Goal: Task Accomplishment & Management: Complete application form

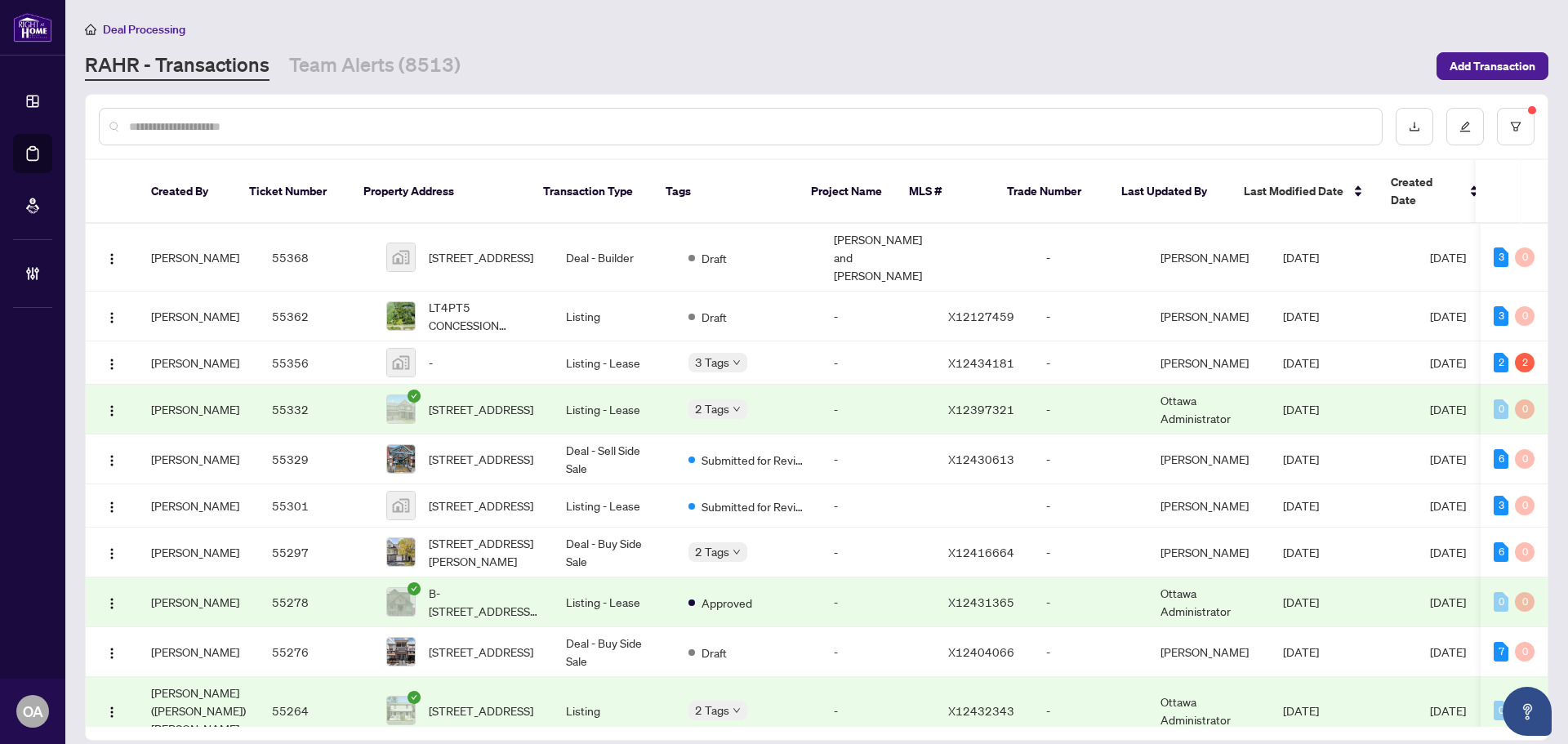
click at [156, 57] on link "RAHR - Transactions" at bounding box center [177, 66] width 185 height 29
click at [129, 122] on div at bounding box center [740, 126] width 1284 height 38
drag, startPoint x: 130, startPoint y: 122, endPoint x: 233, endPoint y: 184, distance: 120.2
click at [211, 161] on div "Created By Ticket Number Property Address Transaction Type Tags Project Name ML…" at bounding box center [816, 417] width 1461 height 645
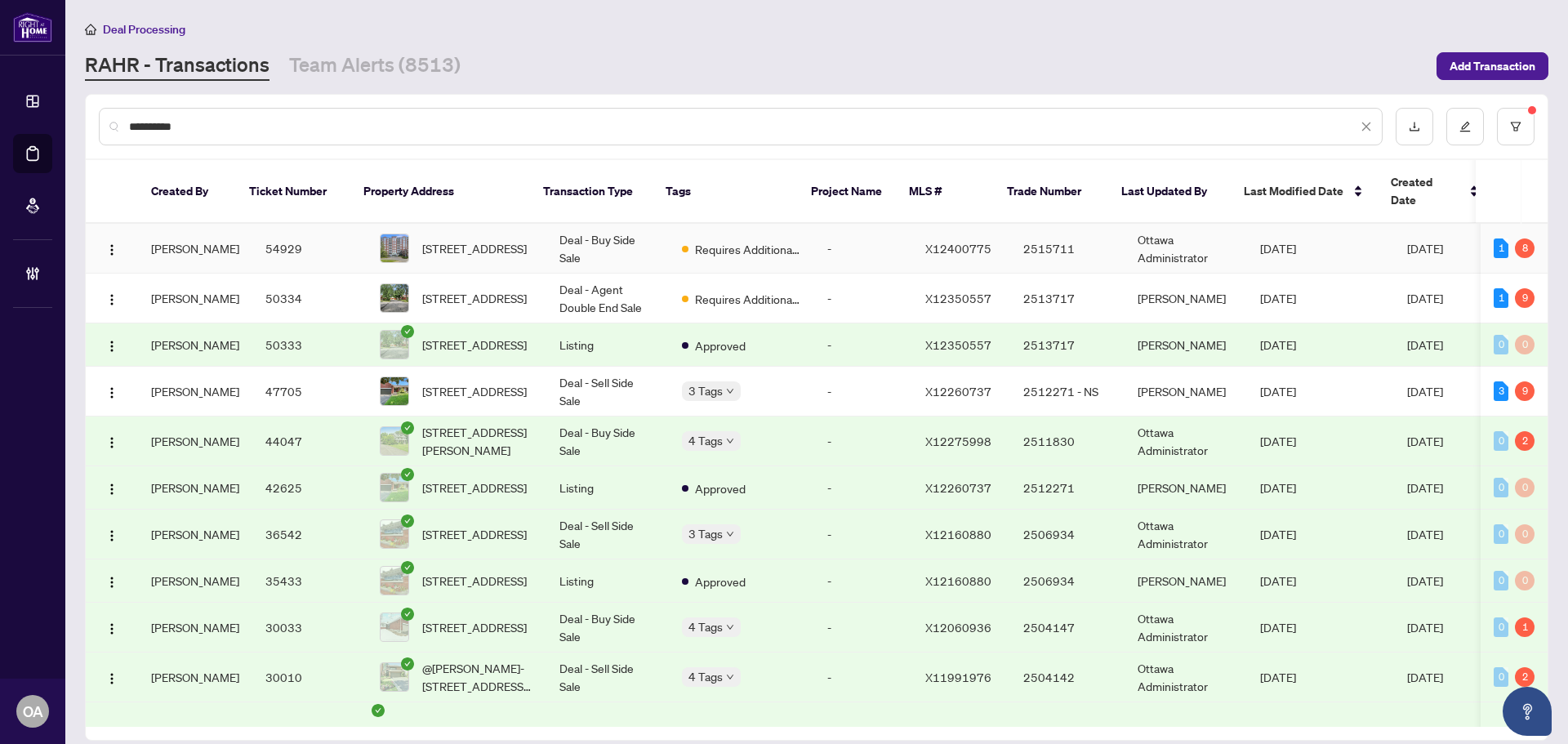
type input "**********"
click at [469, 239] on span "[STREET_ADDRESS]" at bounding box center [475, 249] width 105 height 18
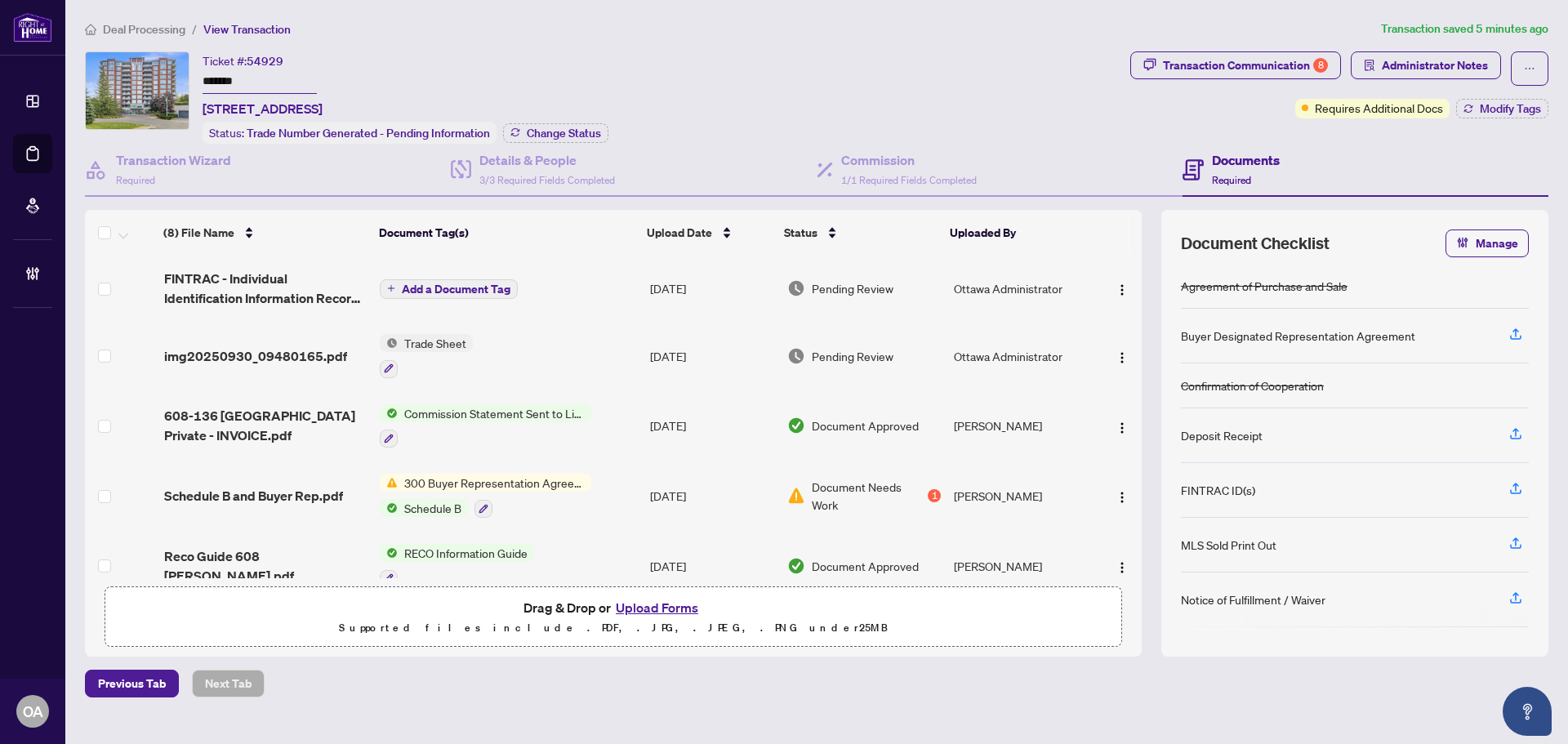
drag, startPoint x: 1115, startPoint y: 282, endPoint x: 1125, endPoint y: 308, distance: 27.9
click at [1115, 284] on img "button" at bounding box center [1122, 290] width 13 height 13
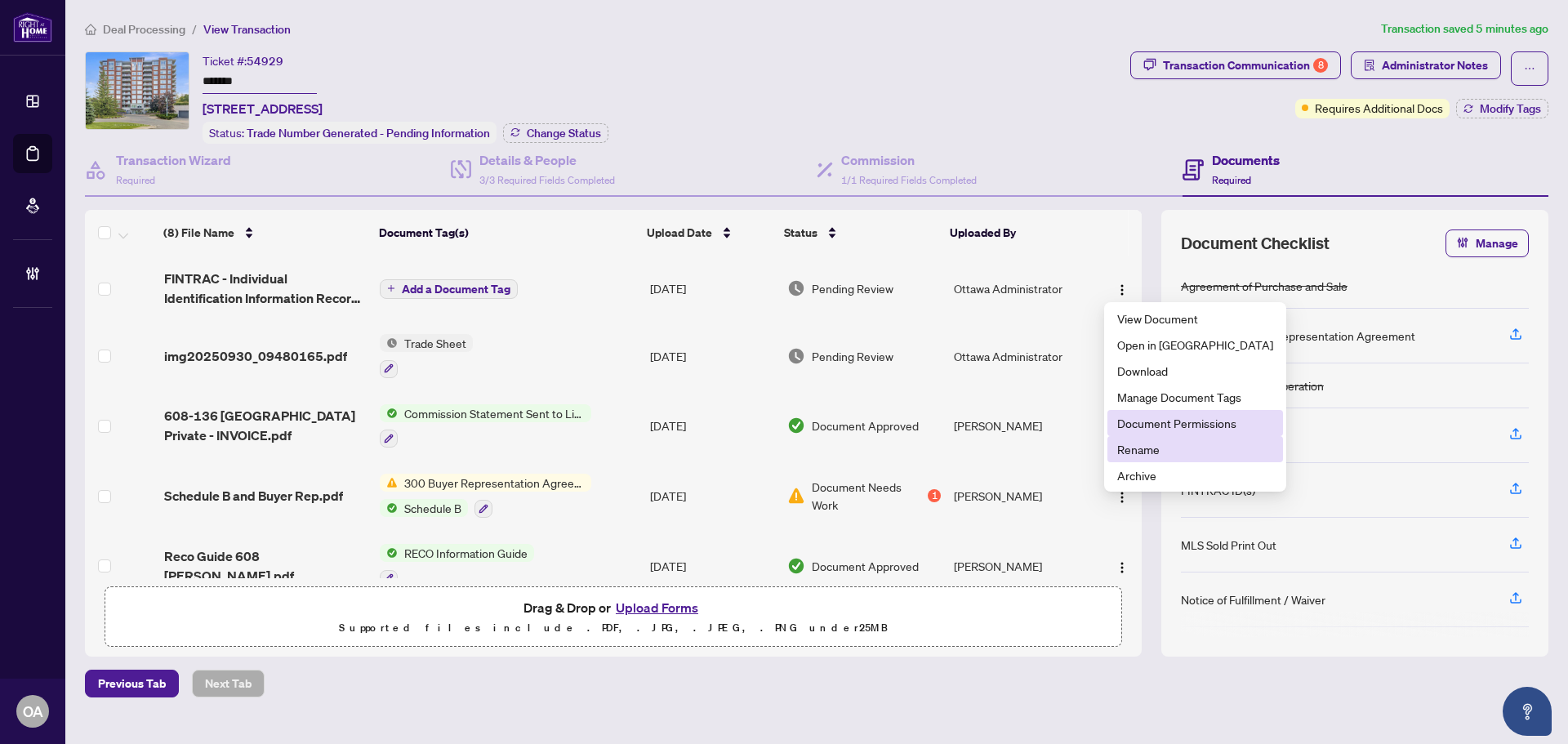
click at [1153, 432] on span "Document Permissions" at bounding box center [1194, 424] width 156 height 18
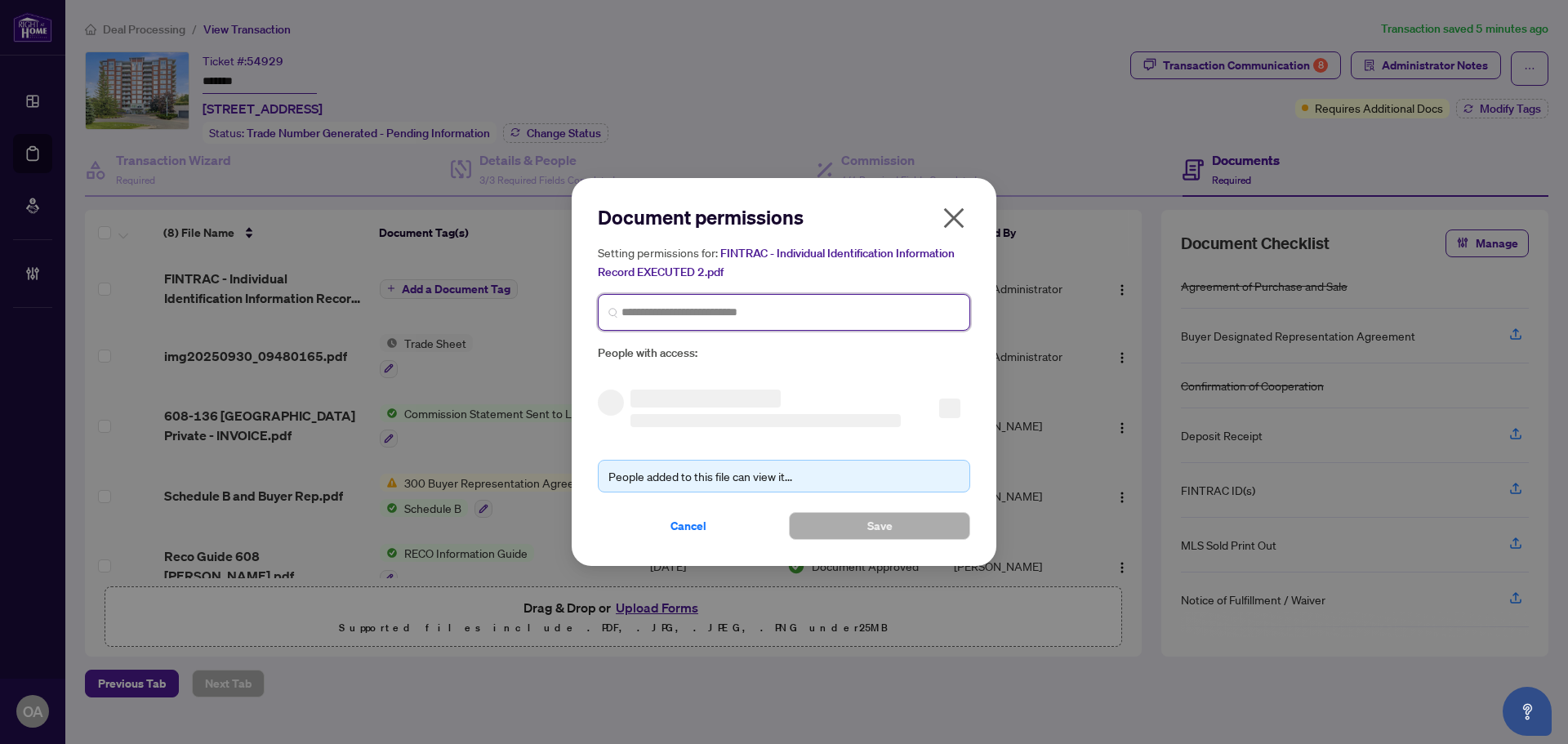
click at [709, 311] on input "search" at bounding box center [790, 312] width 338 height 17
type input "**********"
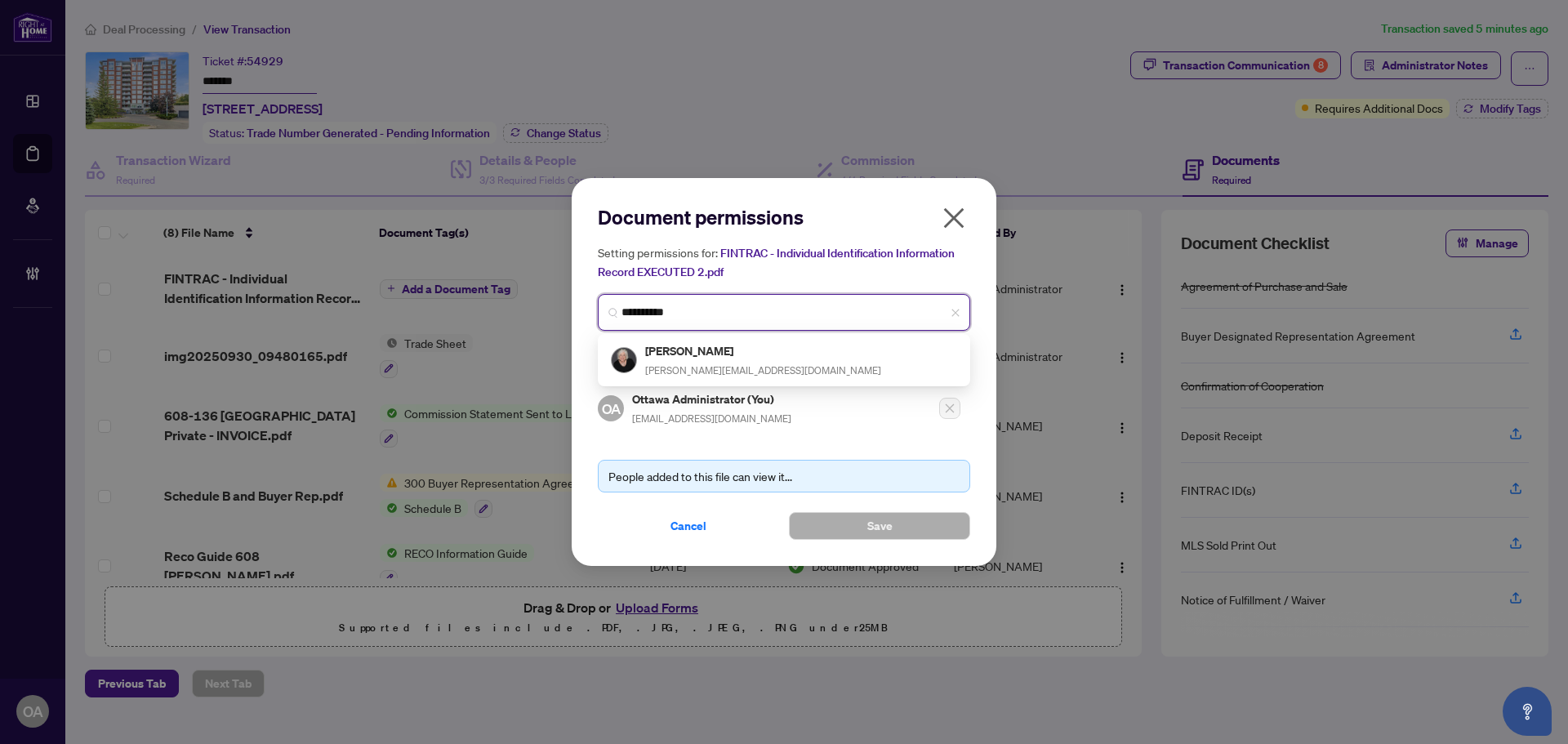
click at [704, 362] on div "[PERSON_NAME] [PERSON_NAME][EMAIL_ADDRESS][DOMAIN_NAME]" at bounding box center [763, 360] width 236 height 38
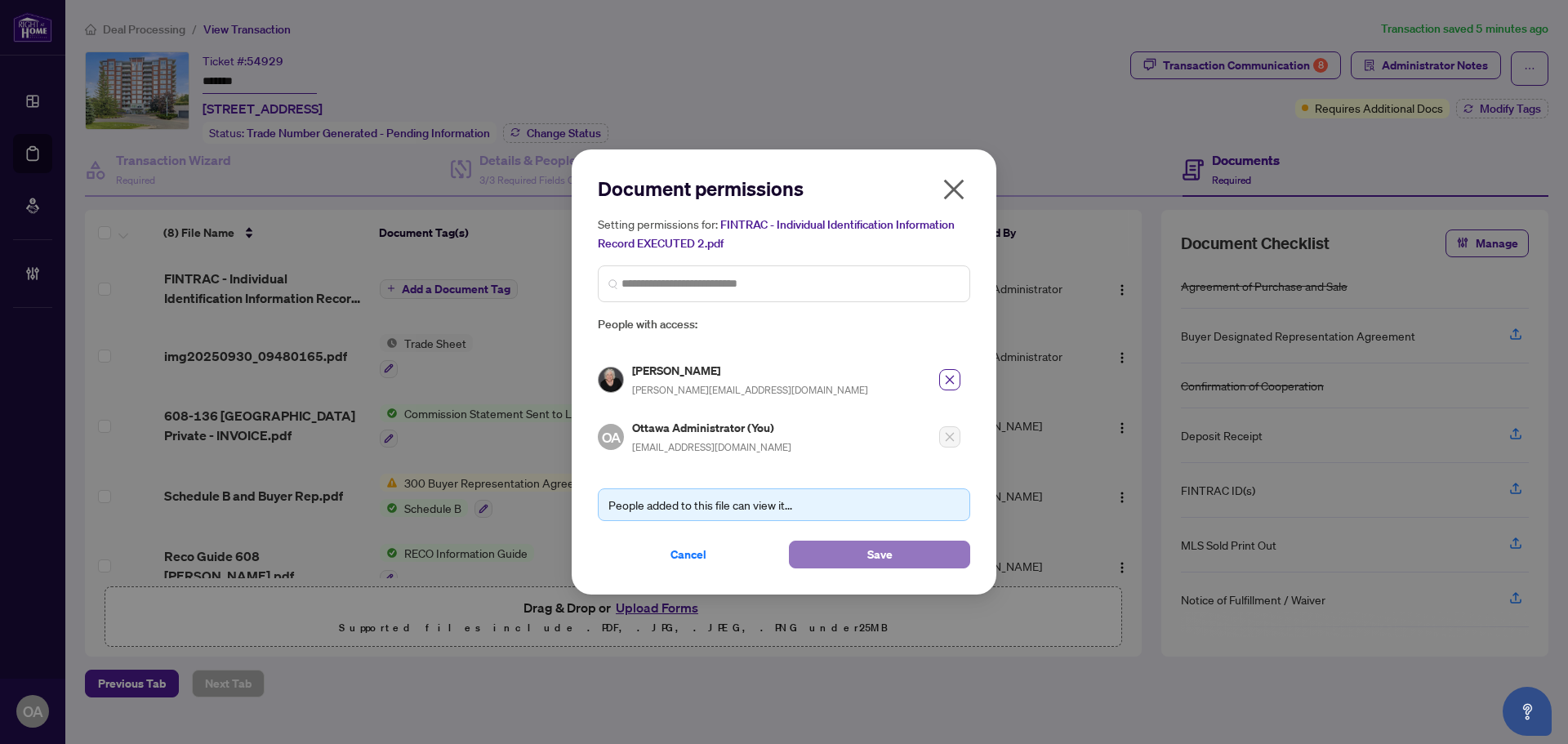
click at [901, 544] on button "Save" at bounding box center [879, 554] width 181 height 28
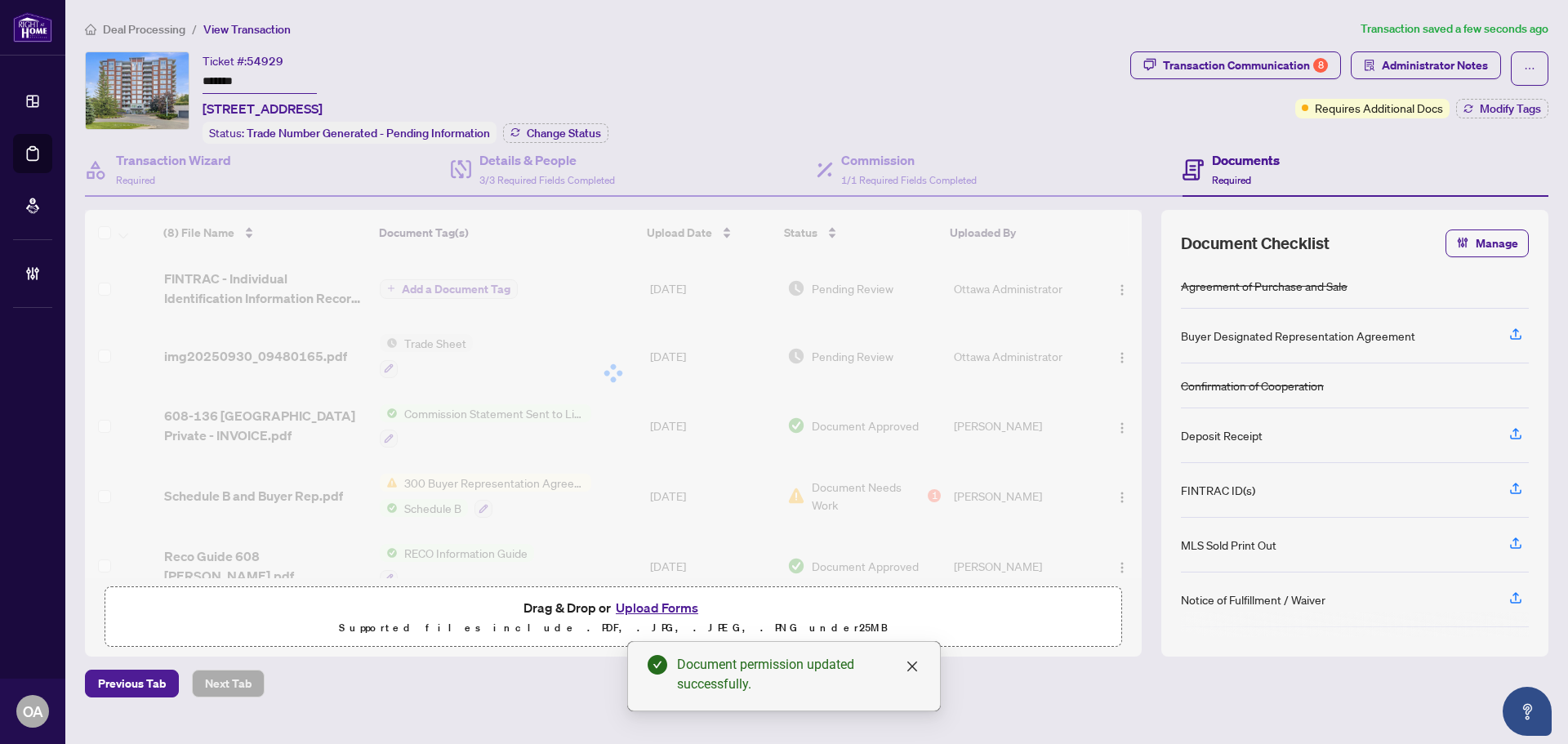
click at [1118, 355] on div at bounding box center [613, 373] width 1056 height 327
click at [1118, 355] on div at bounding box center [613, 373] width 1056 height 327
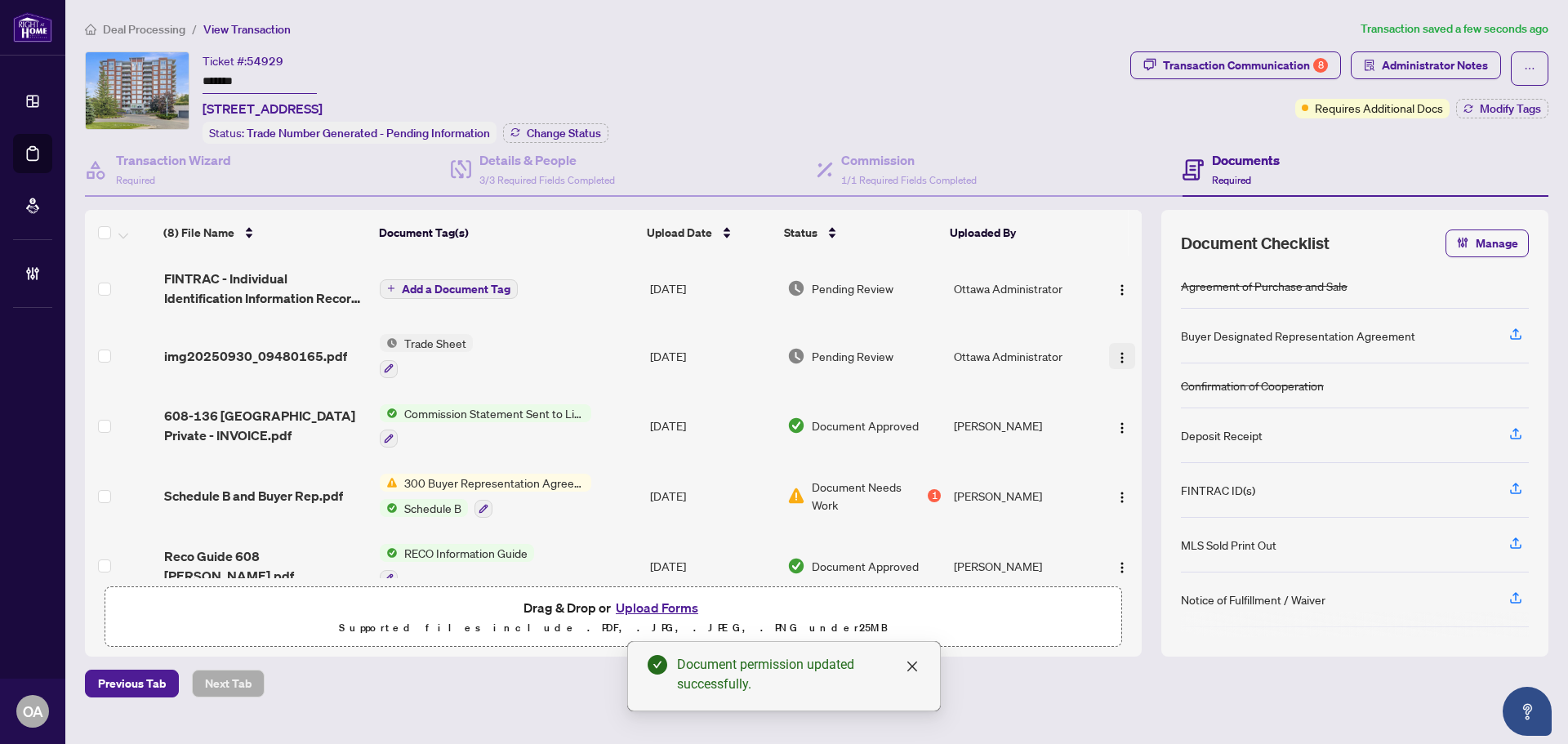
click at [1117, 357] on img "button" at bounding box center [1122, 358] width 13 height 13
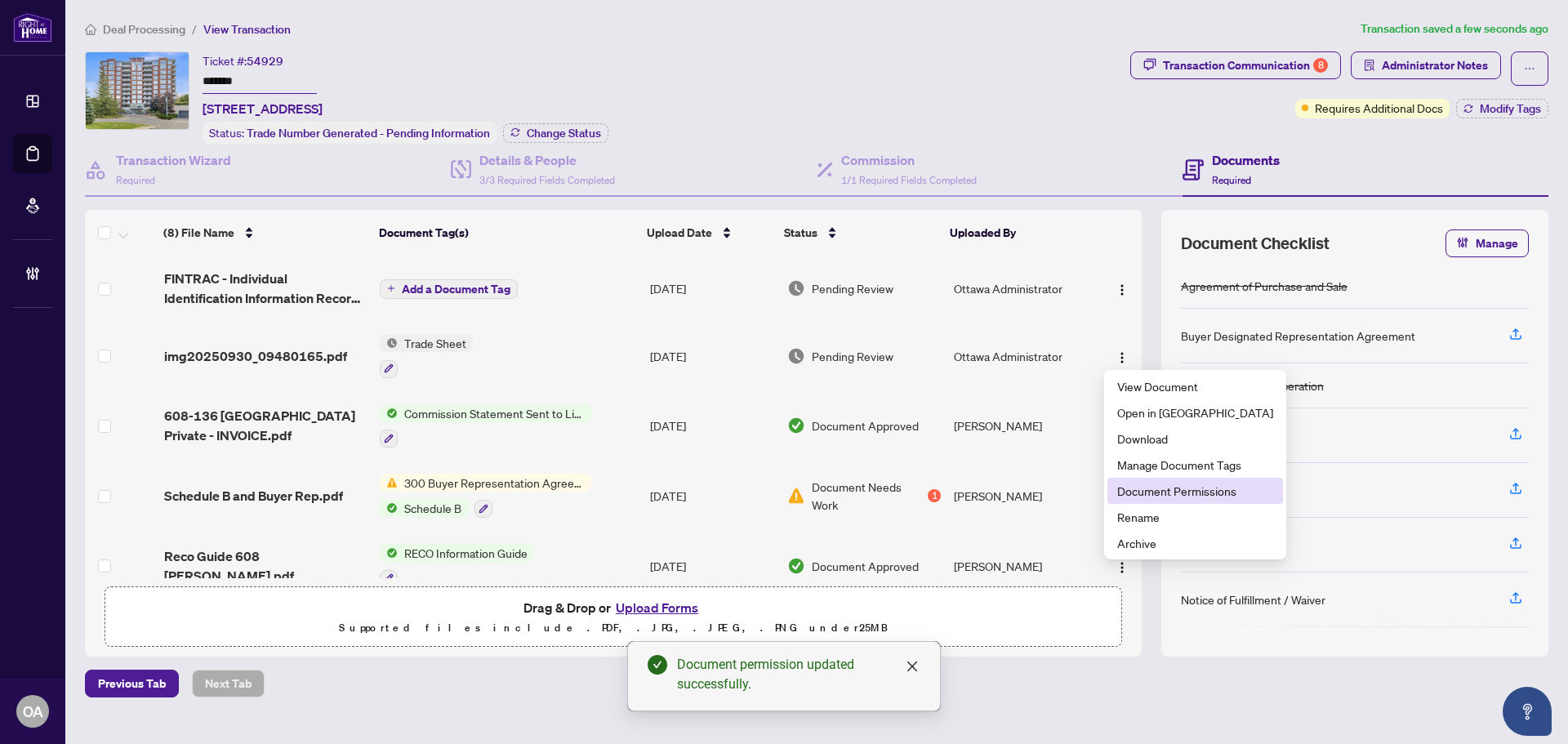
click at [1145, 490] on span "Document Permissions" at bounding box center [1194, 492] width 156 height 18
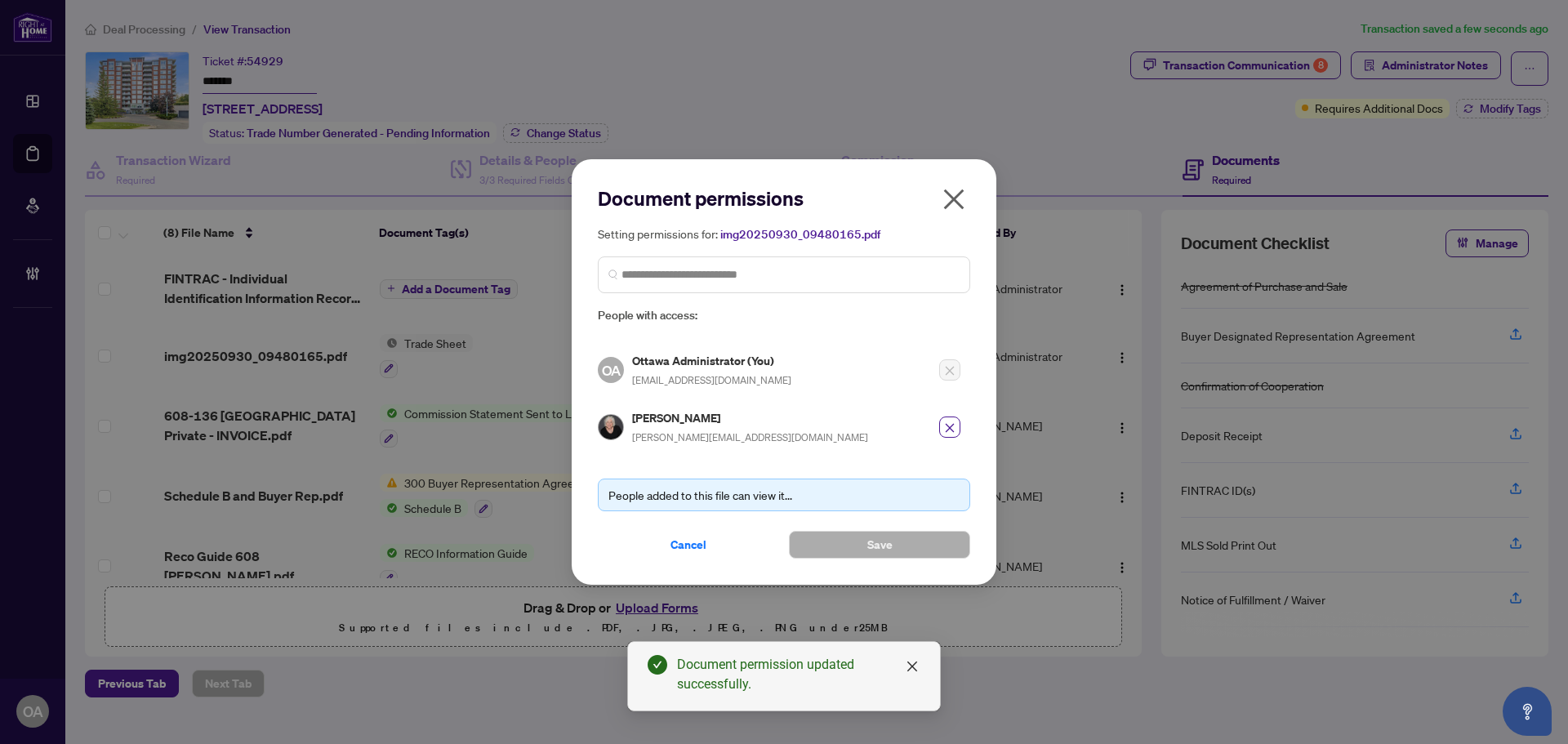
click at [965, 203] on icon "close" at bounding box center [953, 199] width 26 height 26
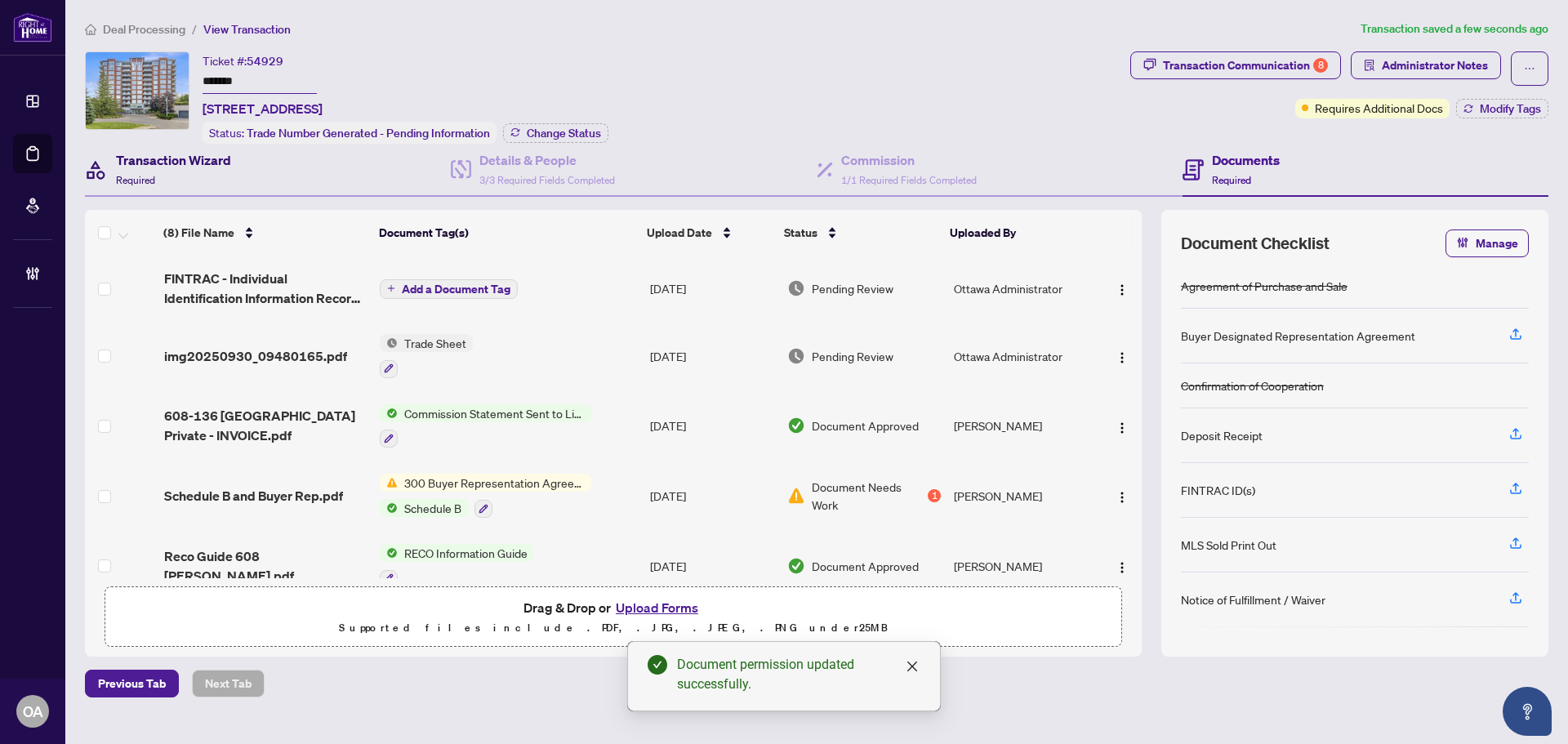
click at [207, 169] on div "Transaction Wizard Required" at bounding box center [173, 169] width 115 height 39
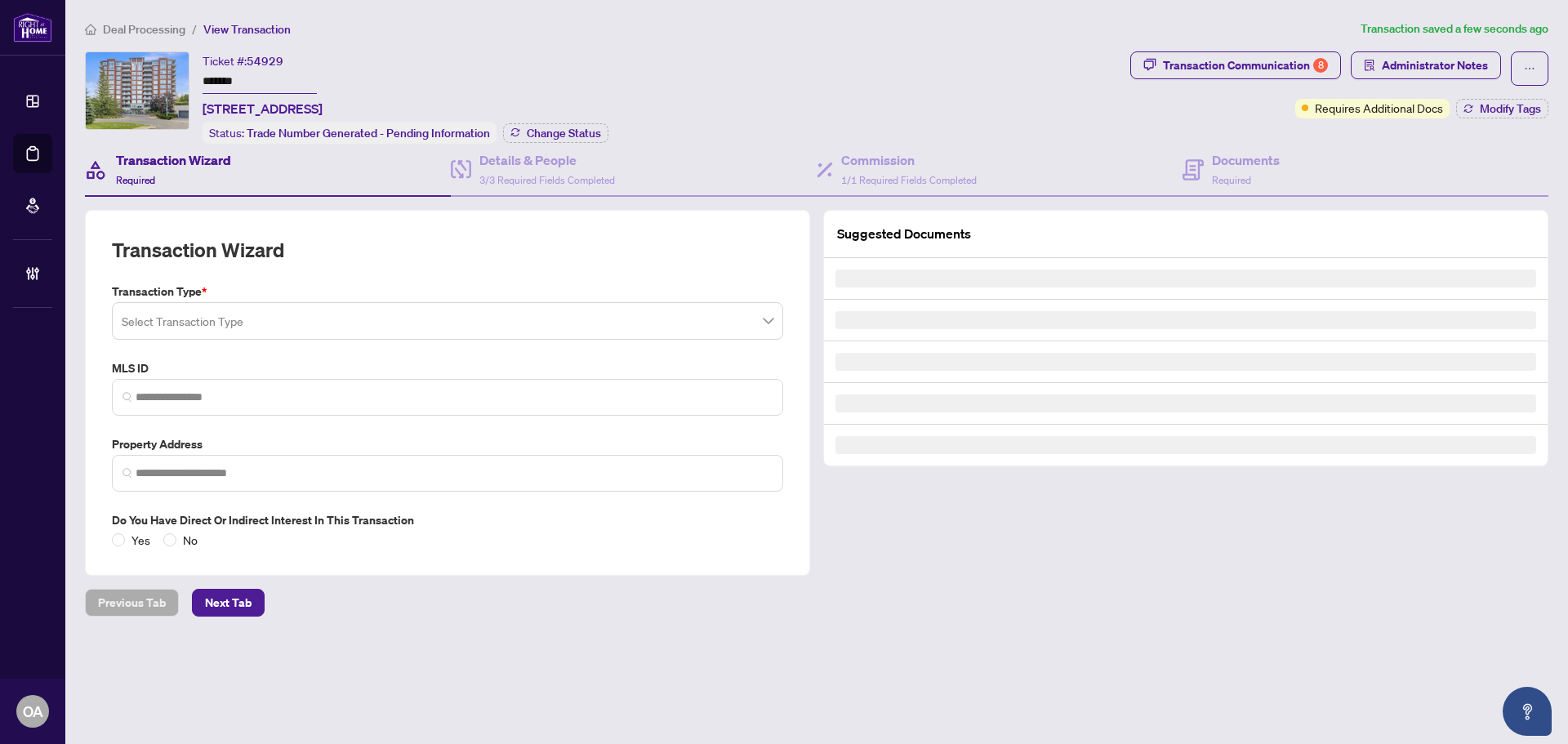
type input "*********"
type input "**********"
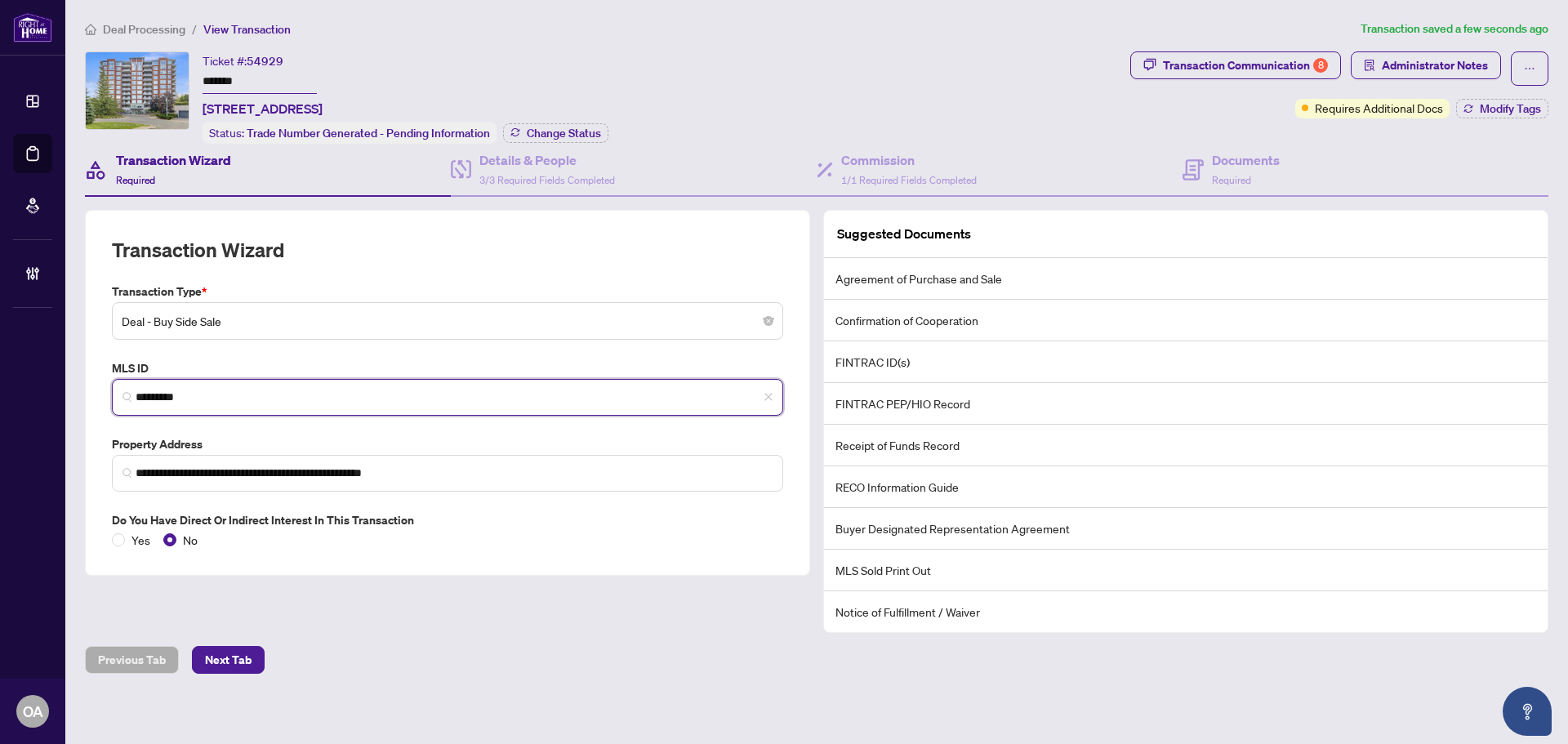
click at [179, 391] on input "*********" at bounding box center [454, 397] width 637 height 17
click at [184, 394] on input "*********" at bounding box center [454, 397] width 637 height 17
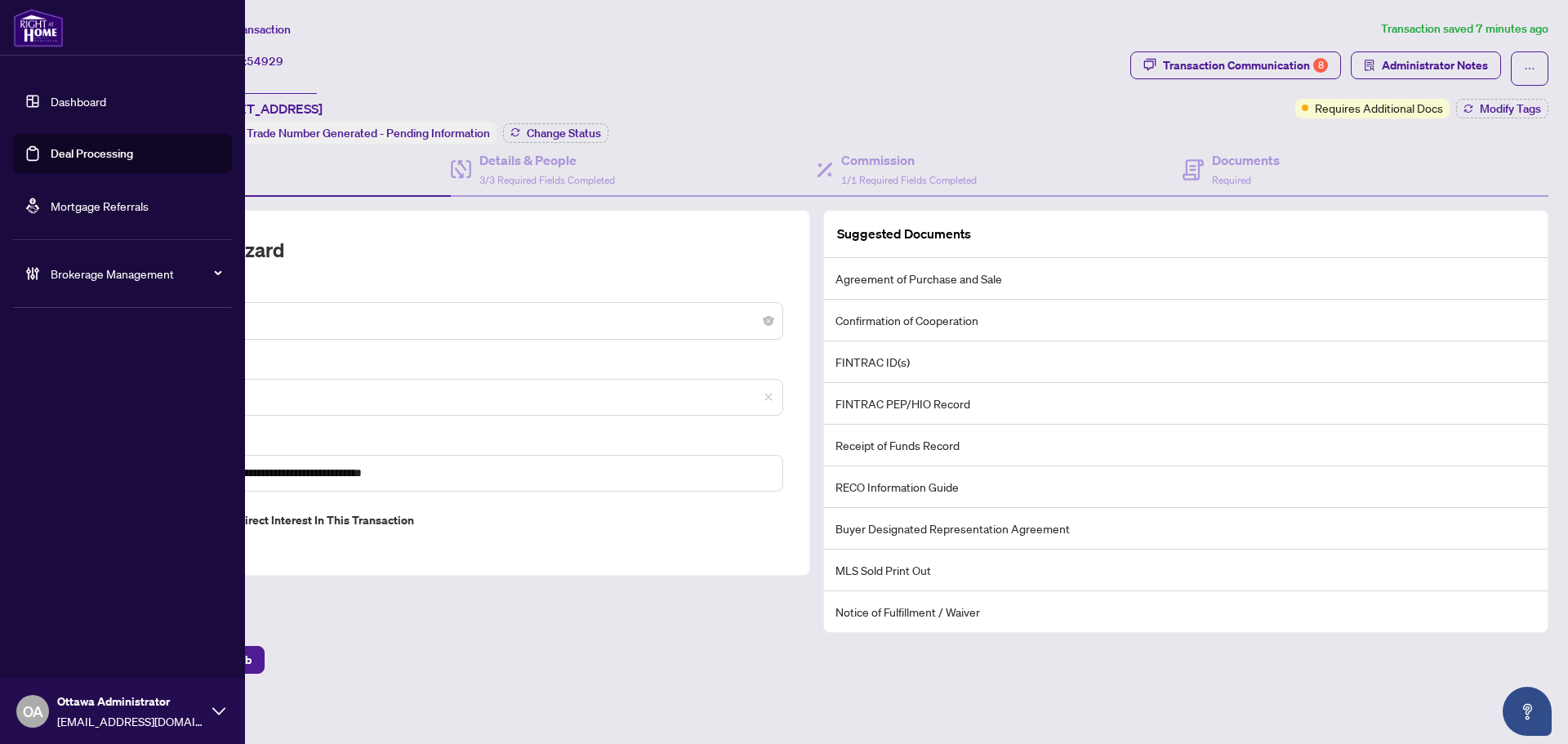
click at [51, 155] on link "Deal Processing" at bounding box center [92, 154] width 83 height 15
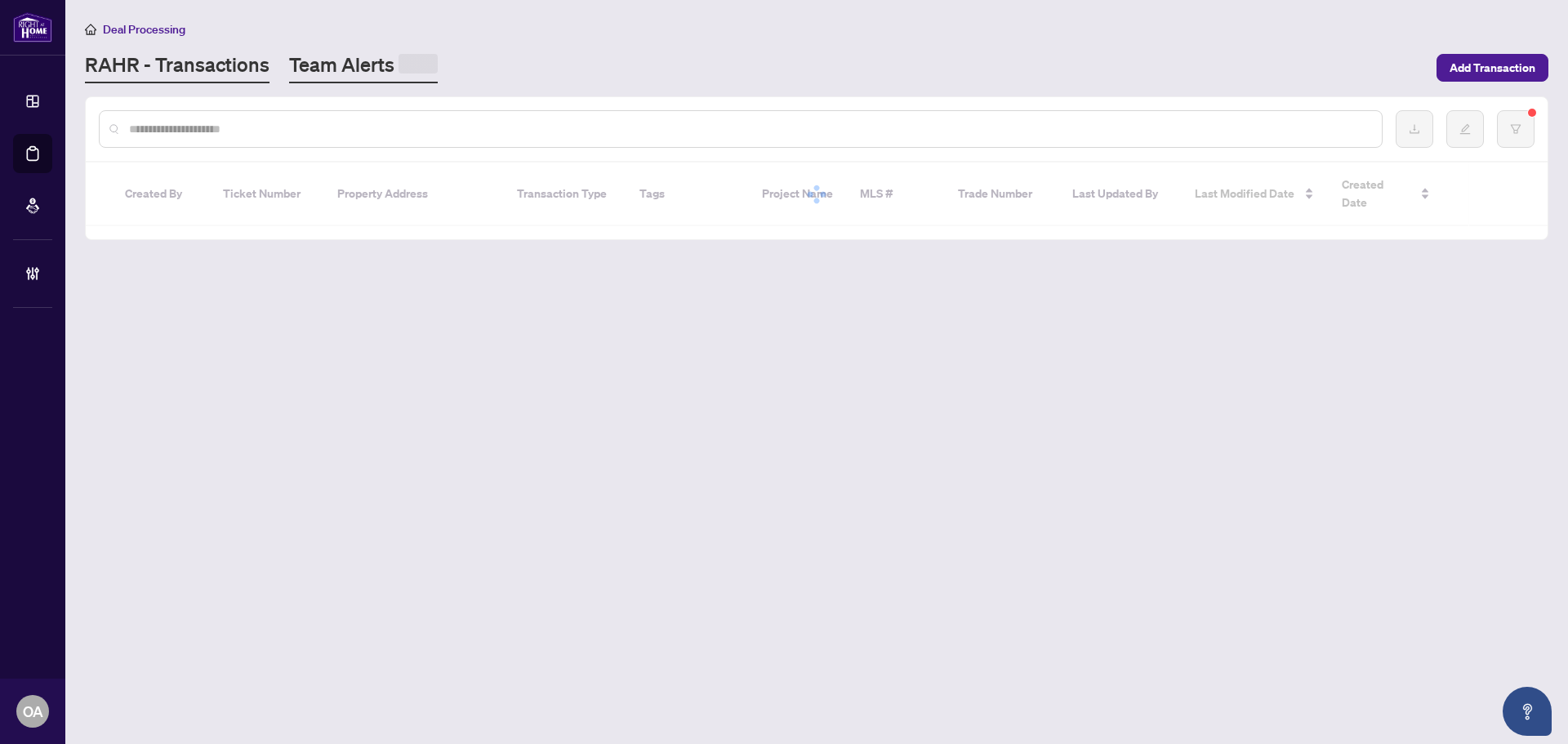
click at [379, 68] on link "Team Alerts" at bounding box center [363, 67] width 149 height 32
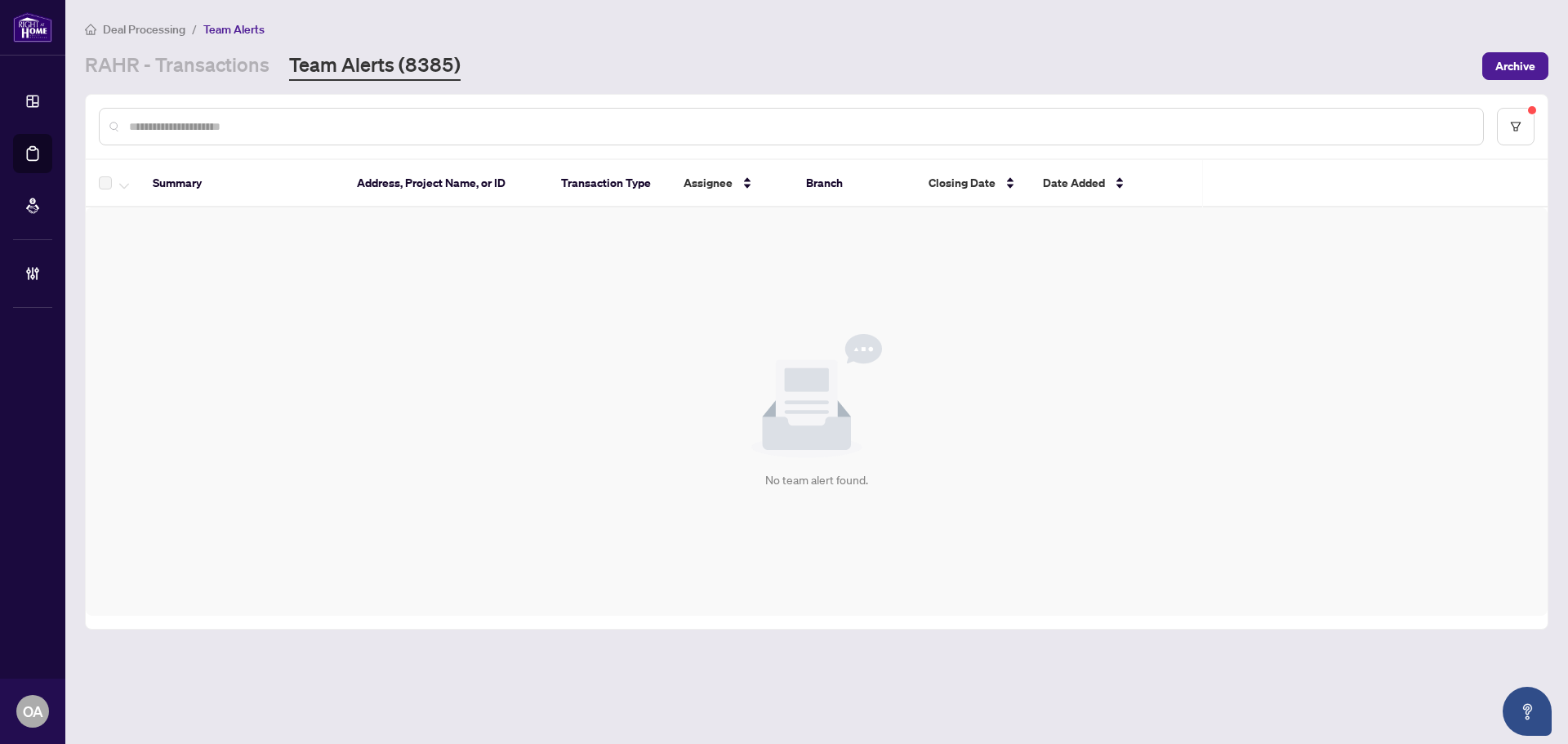
click at [1561, 122] on main "Deal Processing / Team Alerts [PERSON_NAME] - Transactions Team Alerts (8385) A…" at bounding box center [816, 372] width 1503 height 744
click at [1533, 122] on button "button" at bounding box center [1516, 126] width 38 height 38
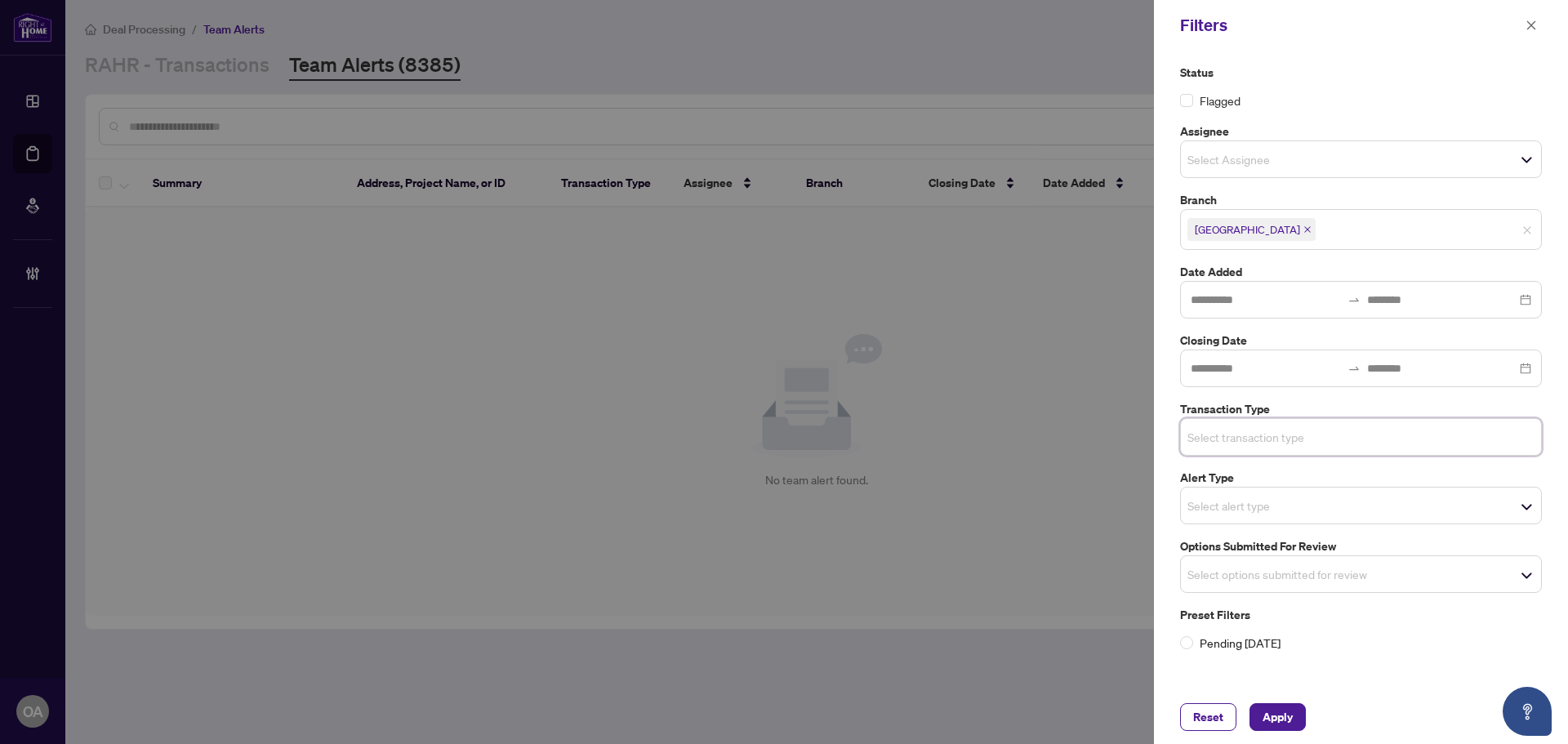
click at [1374, 555] on label "Options Submitted for Review" at bounding box center [1360, 547] width 362 height 18
click at [1244, 592] on div "Select options submitted for review" at bounding box center [1360, 574] width 362 height 38
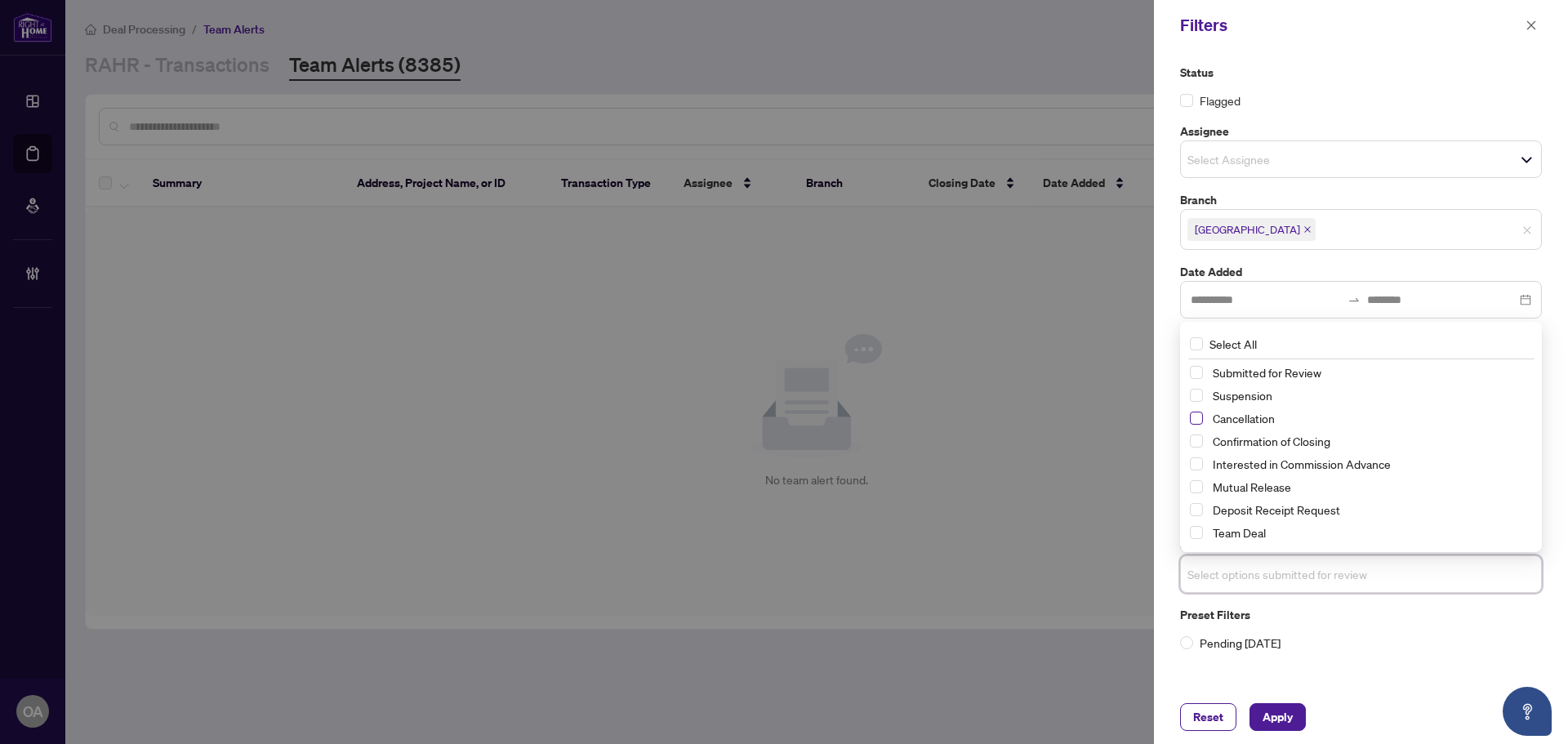
click at [1194, 420] on span "Select Cancellation" at bounding box center [1196, 418] width 13 height 13
click at [1194, 396] on span "Select Suspension" at bounding box center [1196, 396] width 13 height 13
click at [1193, 488] on span "Select Mutual Release" at bounding box center [1196, 488] width 13 height 13
click at [1287, 723] on span "Apply" at bounding box center [1277, 717] width 30 height 26
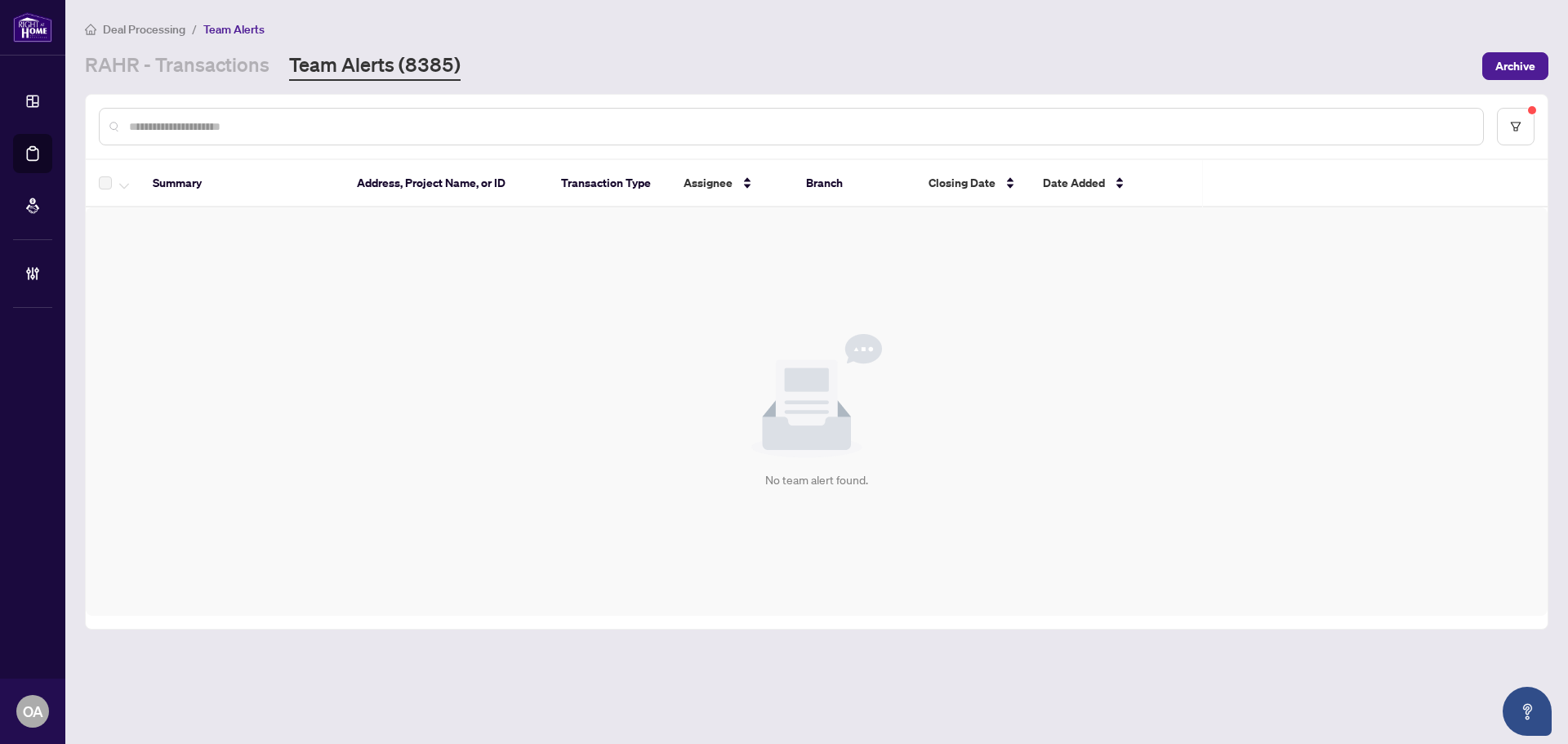
click at [51, 292] on div "Brokerage Management" at bounding box center [32, 273] width 40 height 40
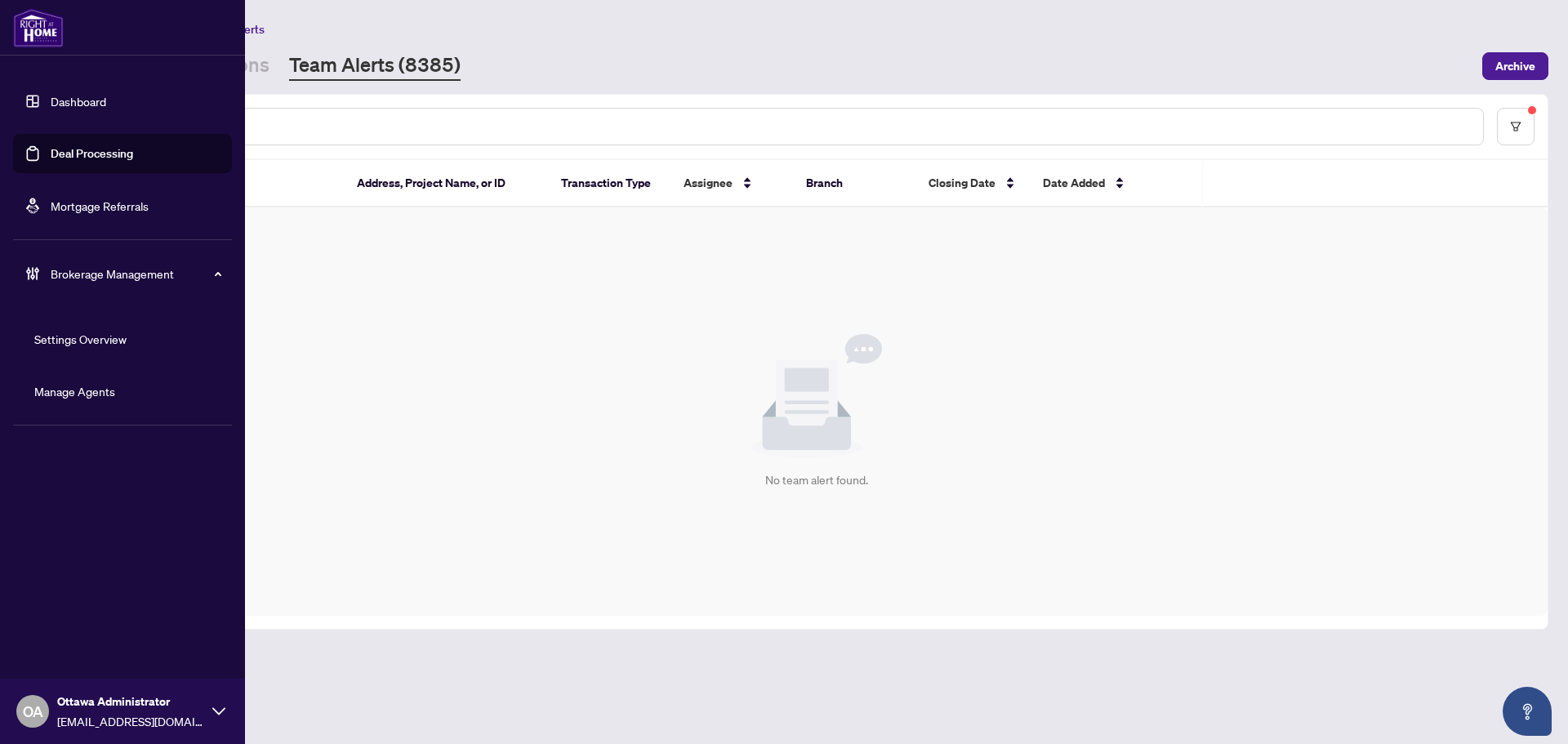
click at [73, 393] on link "Manage Agents" at bounding box center [75, 391] width 81 height 15
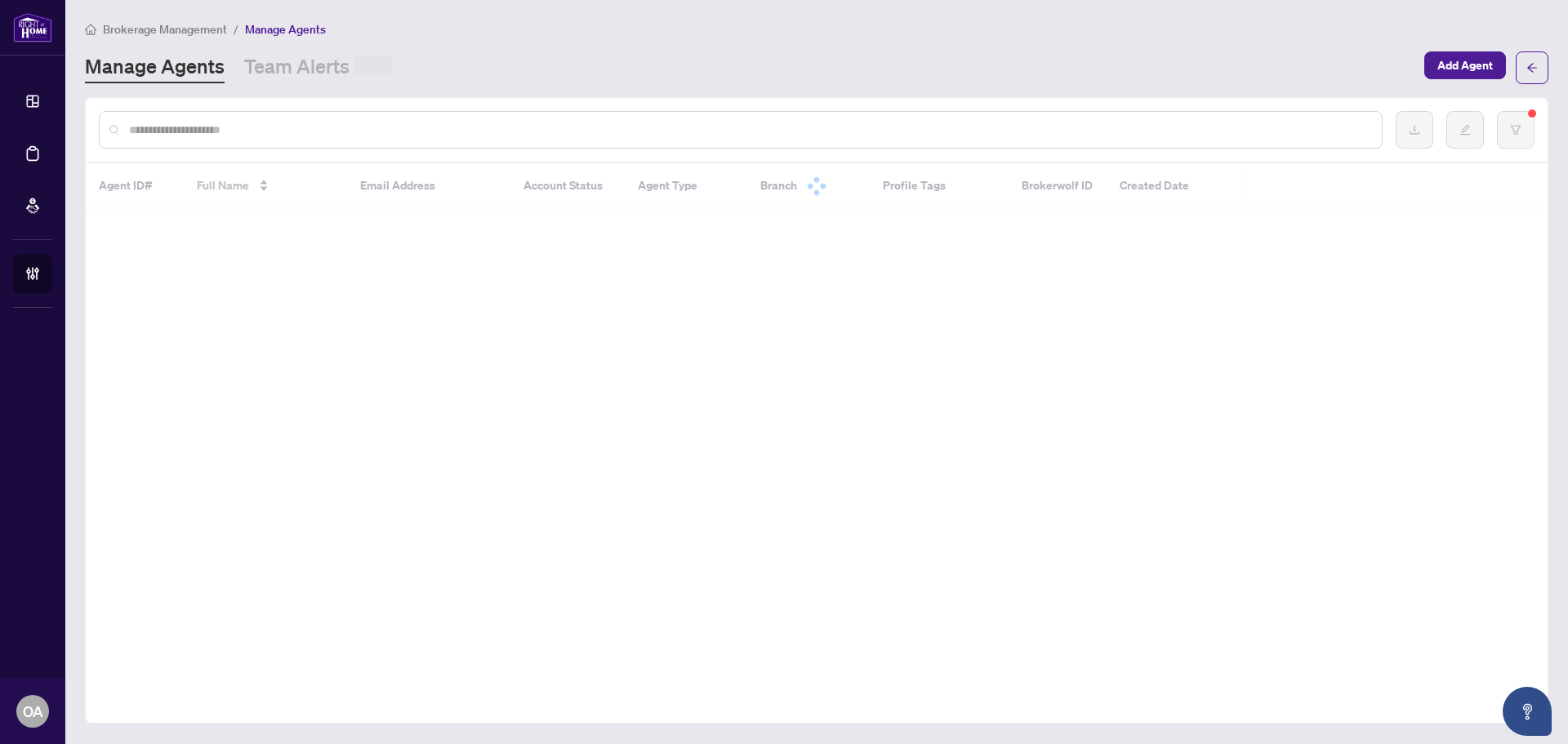
click at [228, 134] on input "text" at bounding box center [748, 130] width 1239 height 18
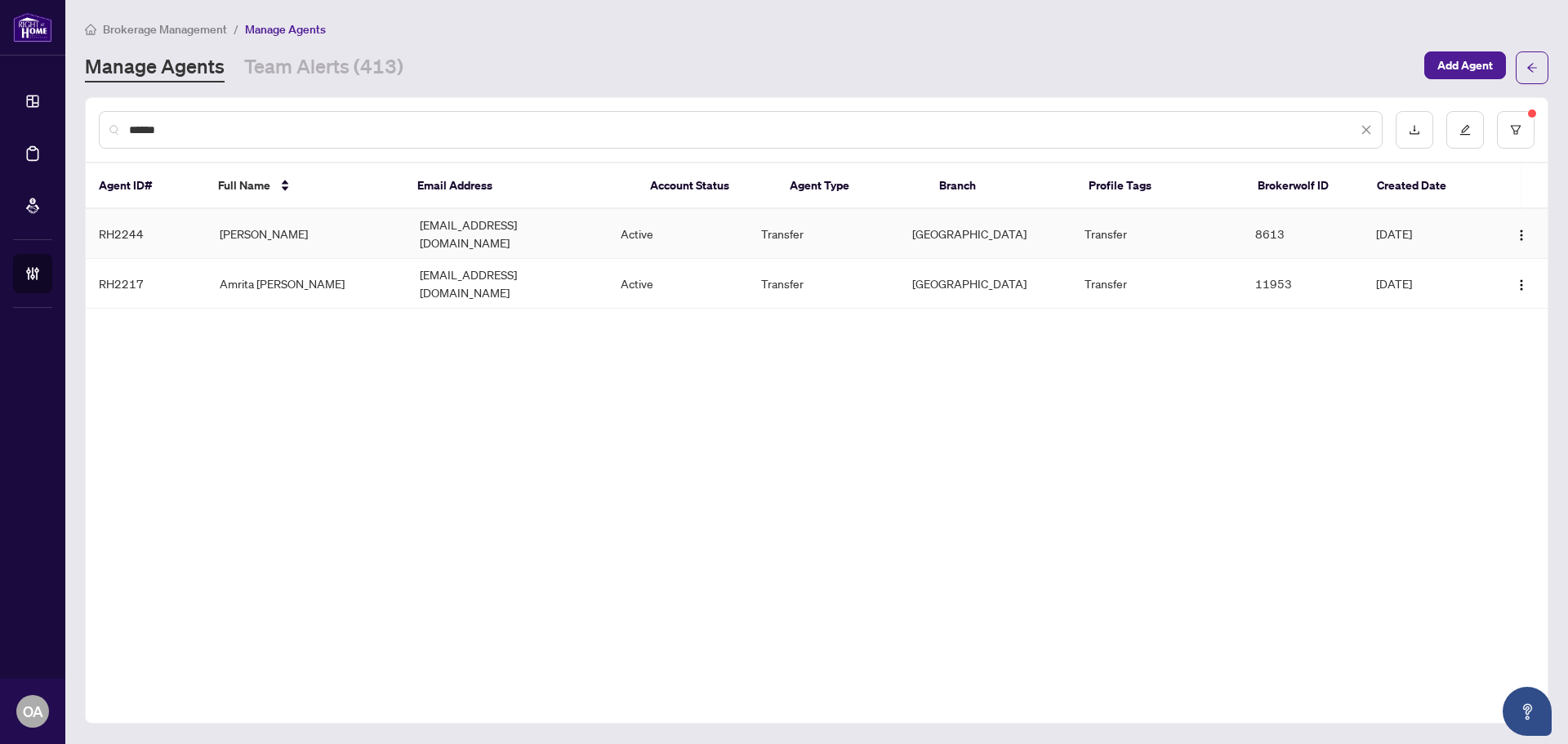
type input "******"
click at [494, 228] on td "[EMAIL_ADDRESS][DOMAIN_NAME]" at bounding box center [507, 234] width 201 height 50
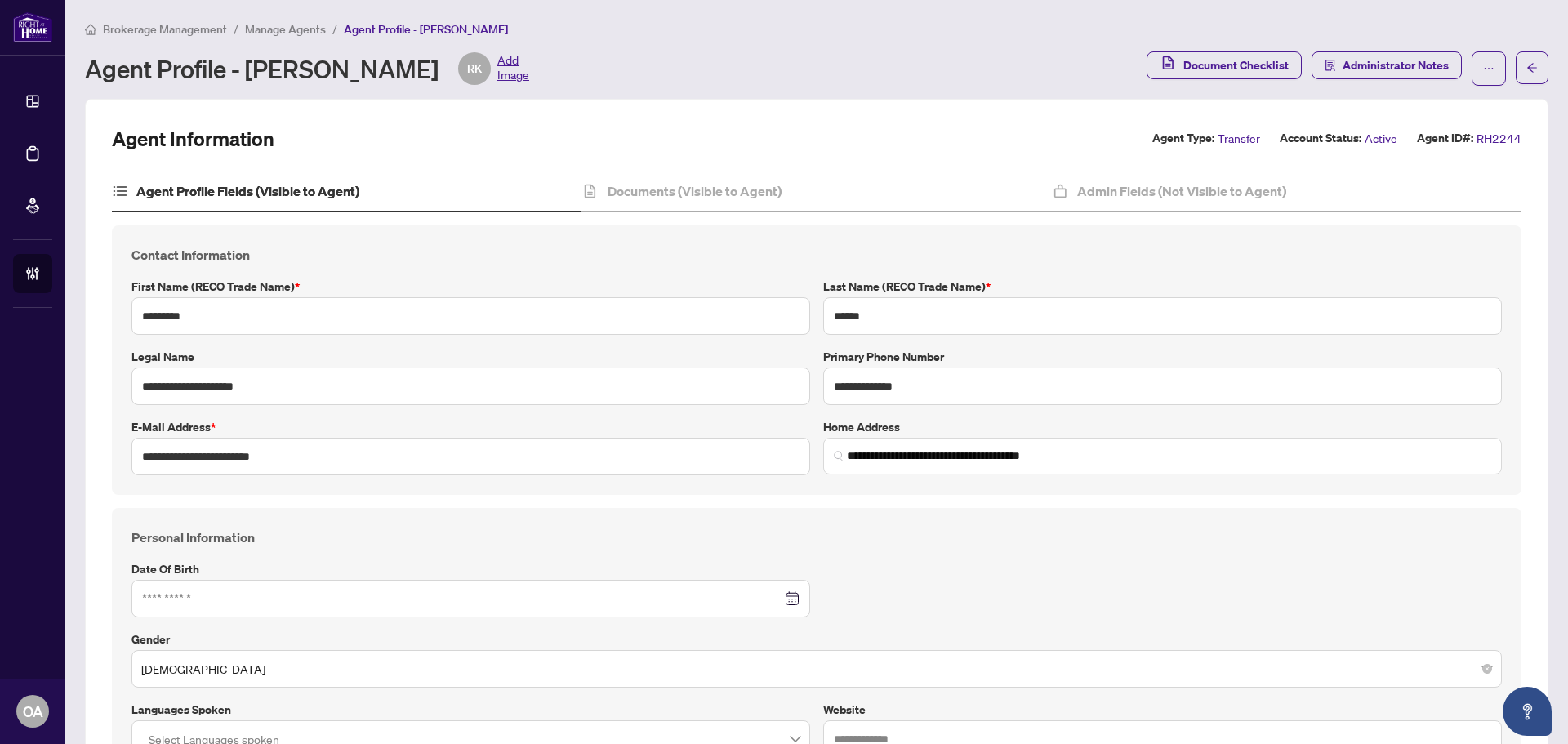
type input "**********"
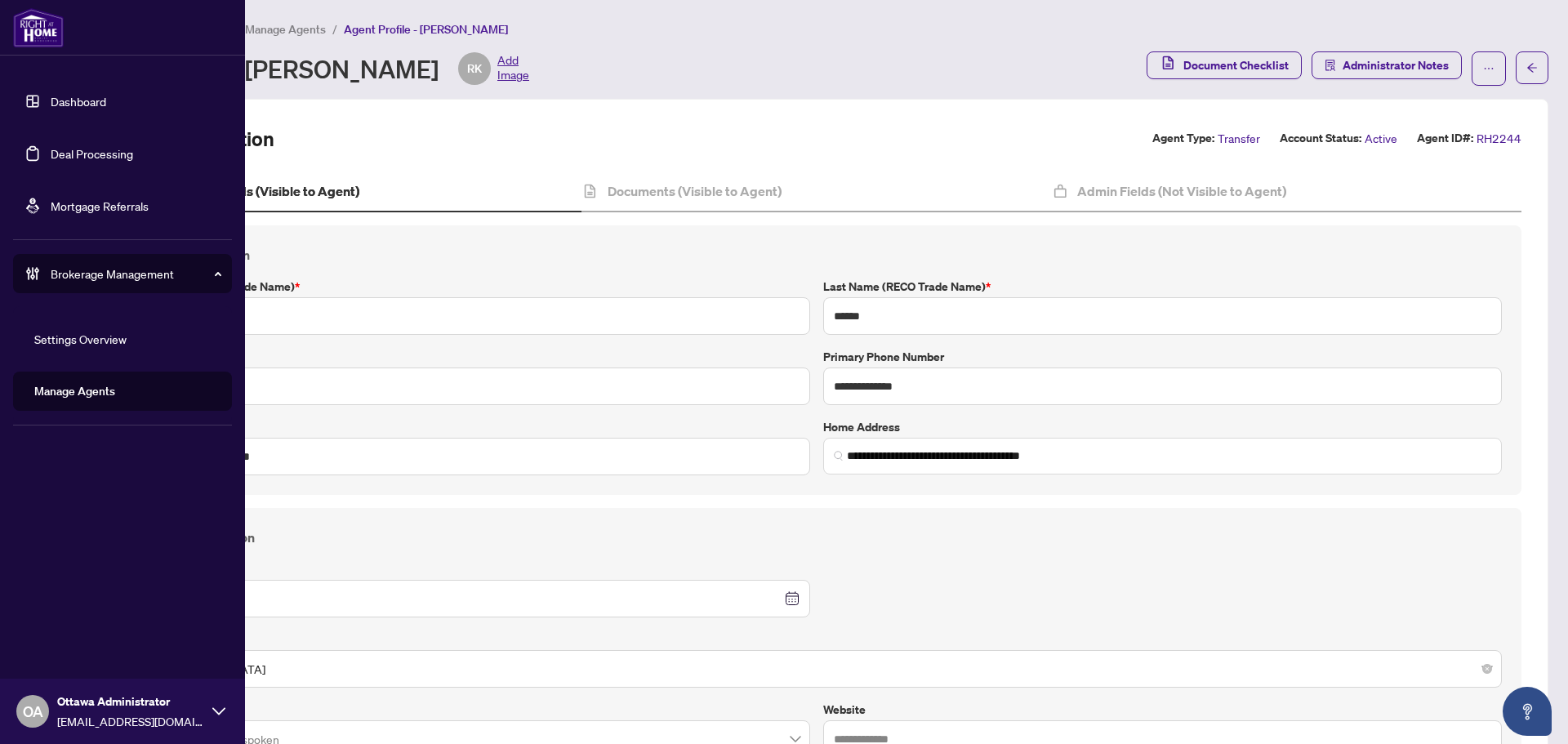
click at [51, 156] on link "Deal Processing" at bounding box center [92, 154] width 83 height 15
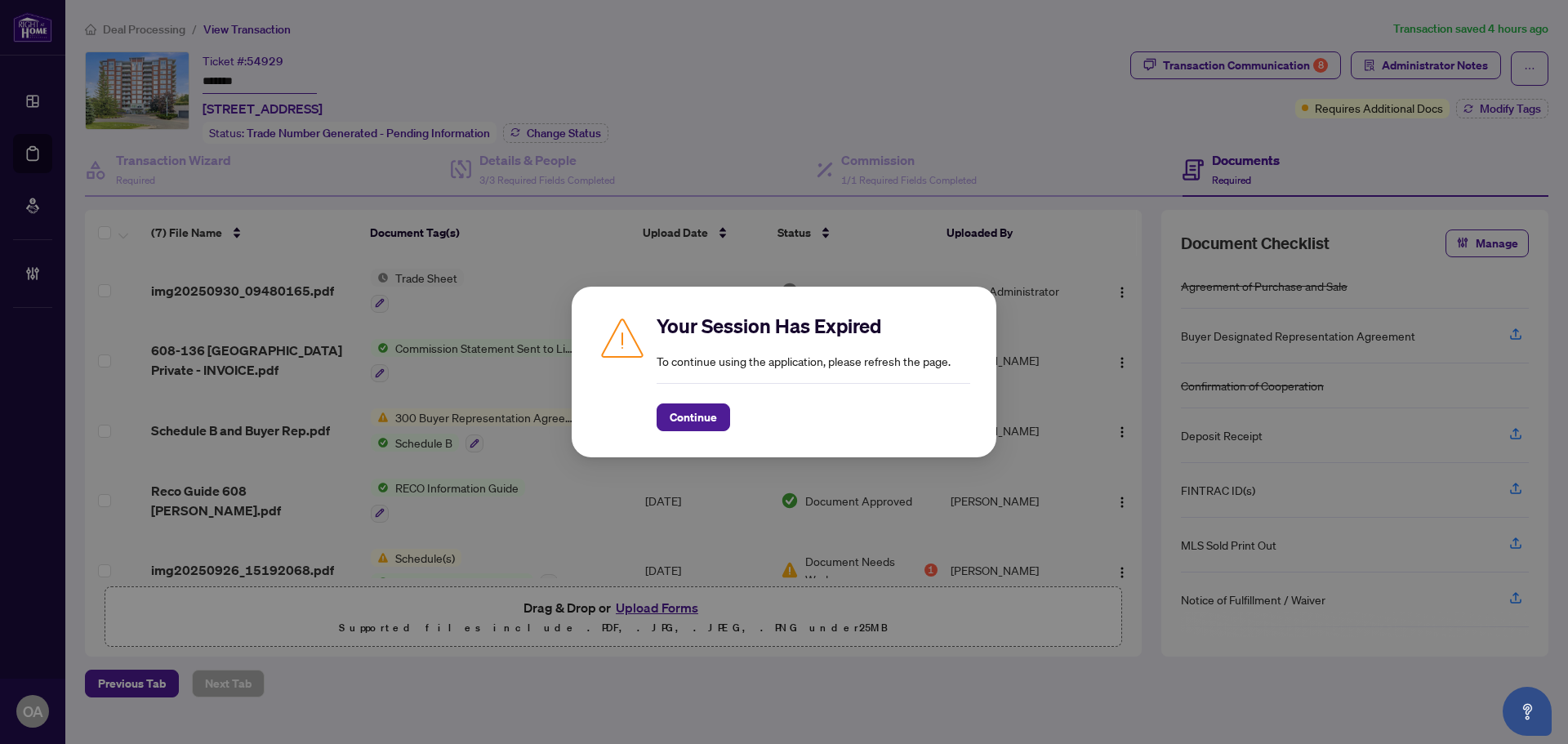
scroll to position [170, 0]
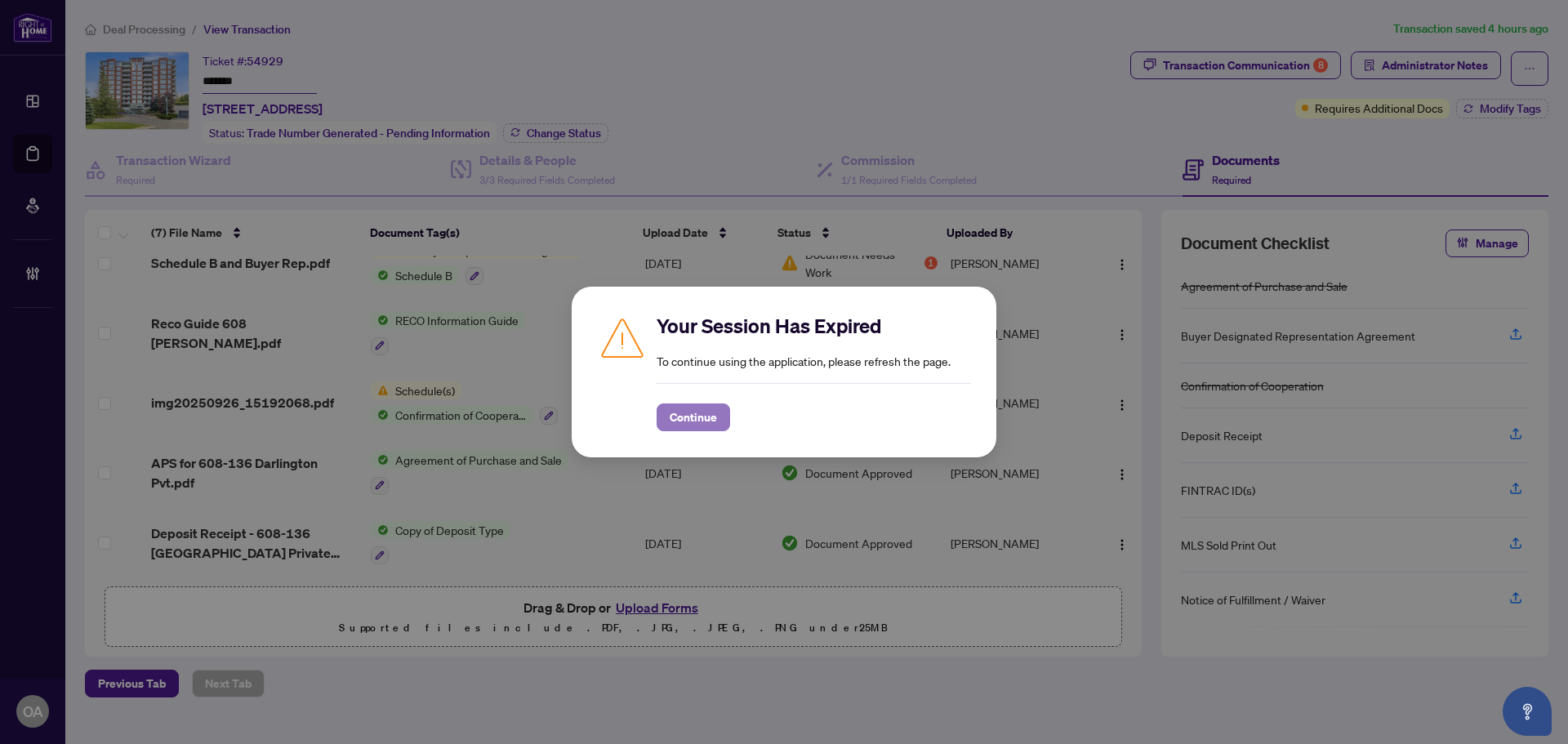
click at [707, 413] on span "Continue" at bounding box center [693, 417] width 47 height 26
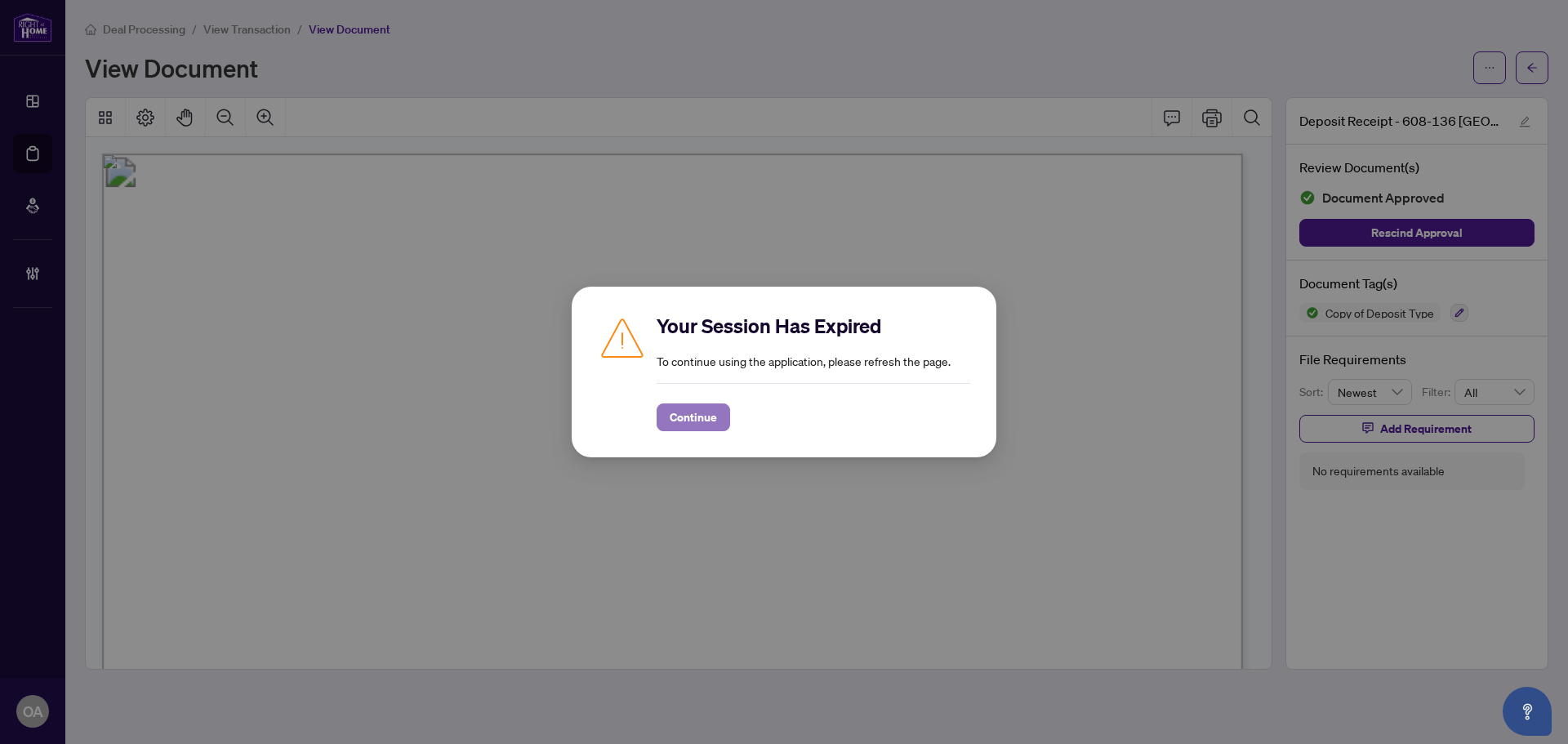
click at [673, 422] on span "Continue" at bounding box center [693, 417] width 47 height 26
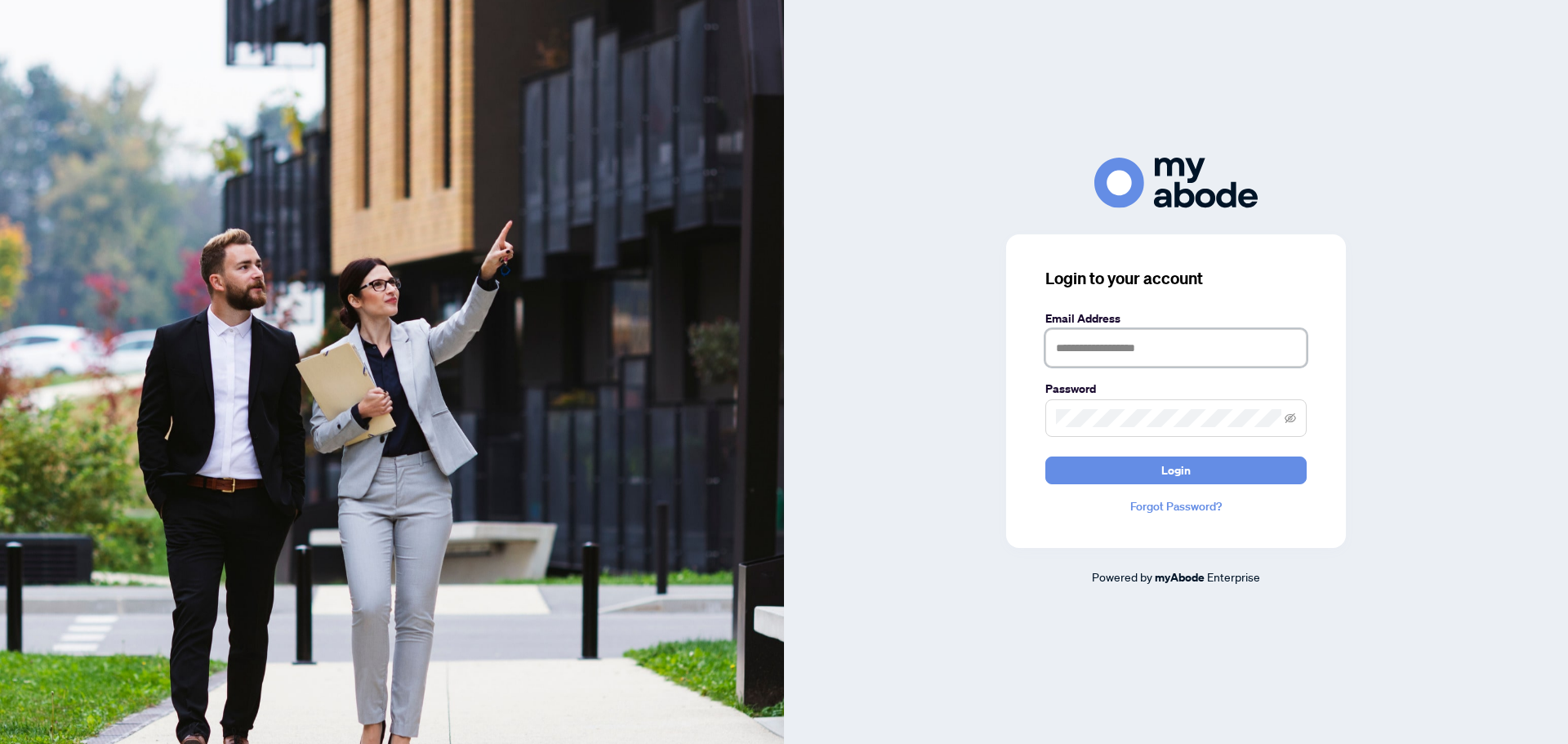
type input "**********"
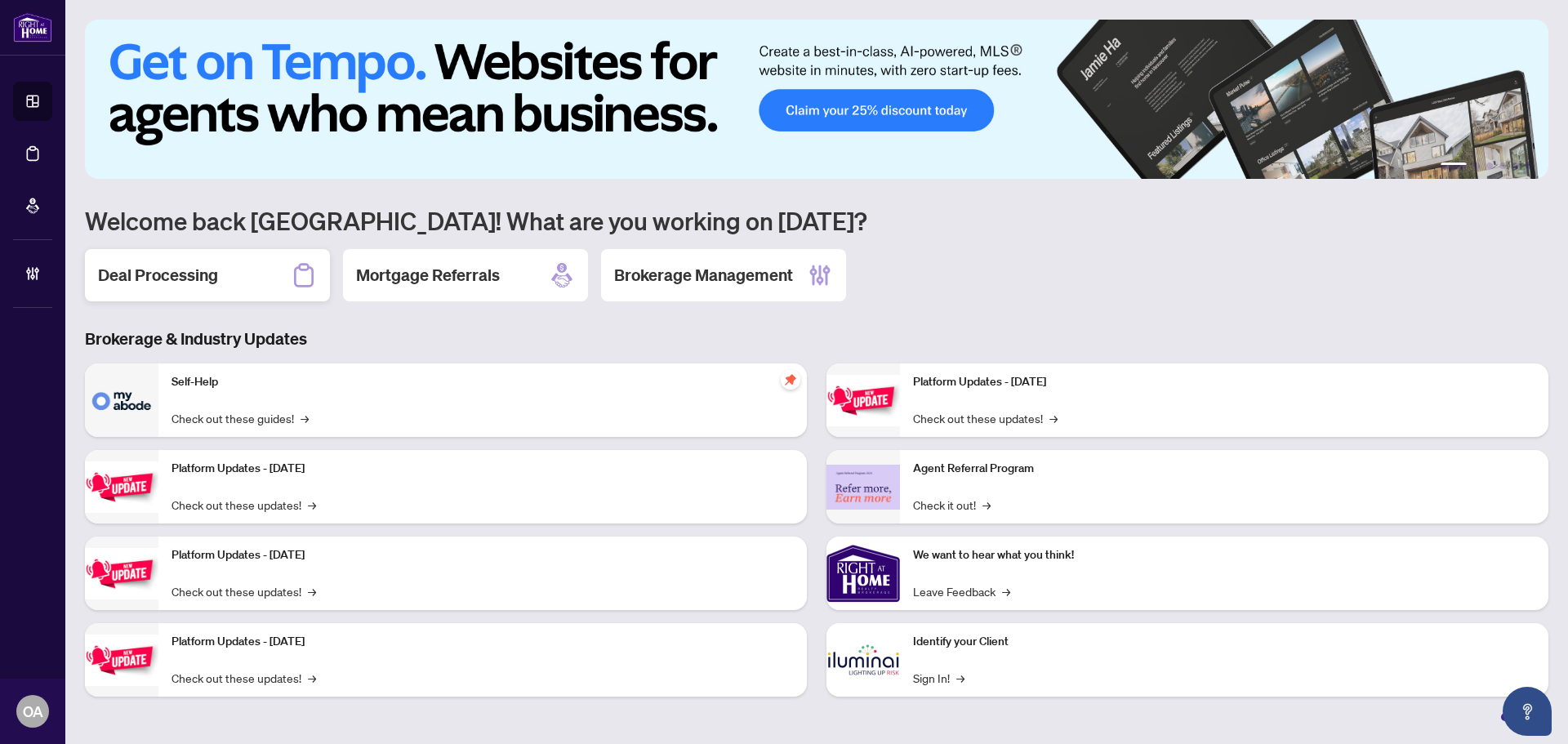
click at [294, 279] on icon at bounding box center [304, 275] width 26 height 26
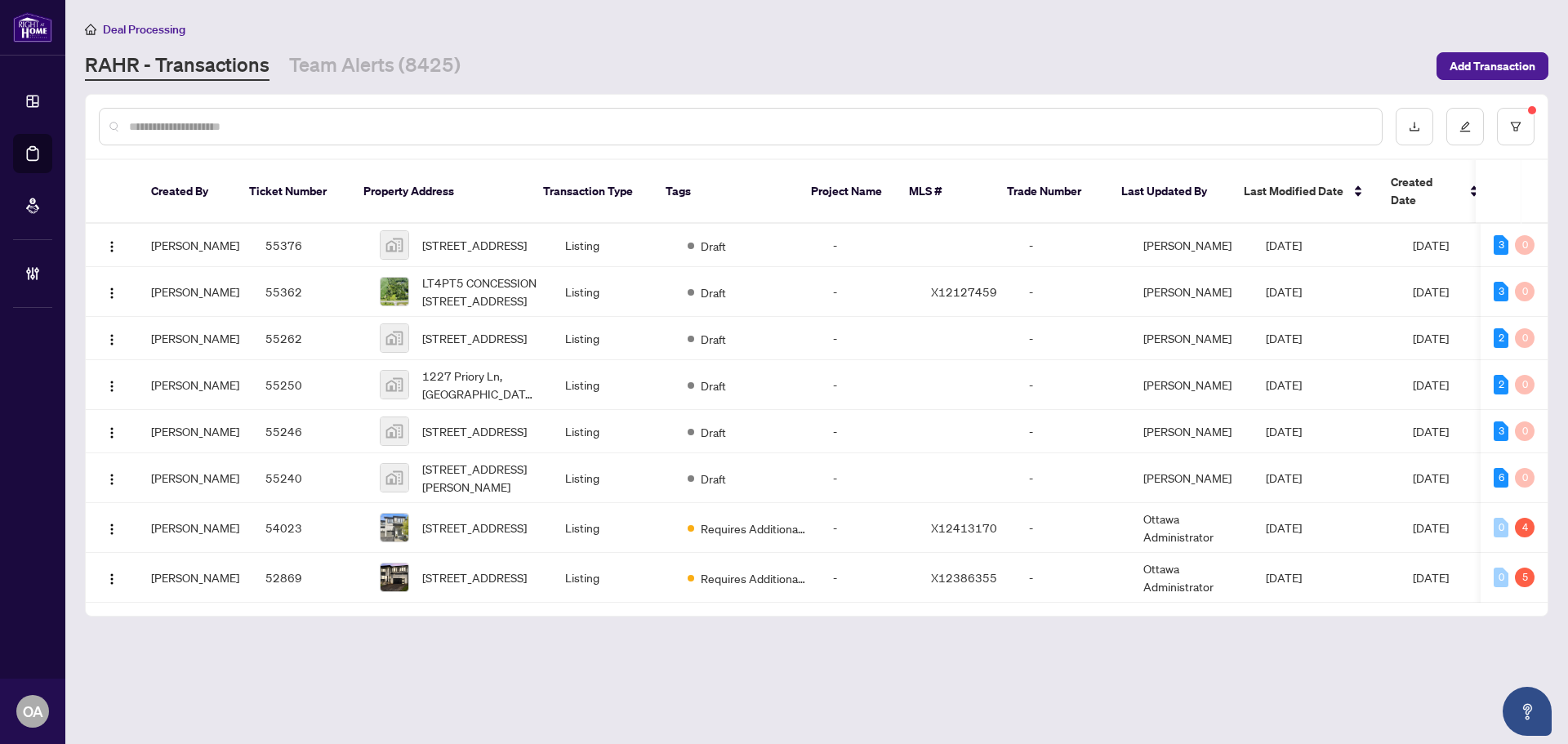
click at [47, 31] on img at bounding box center [32, 27] width 40 height 30
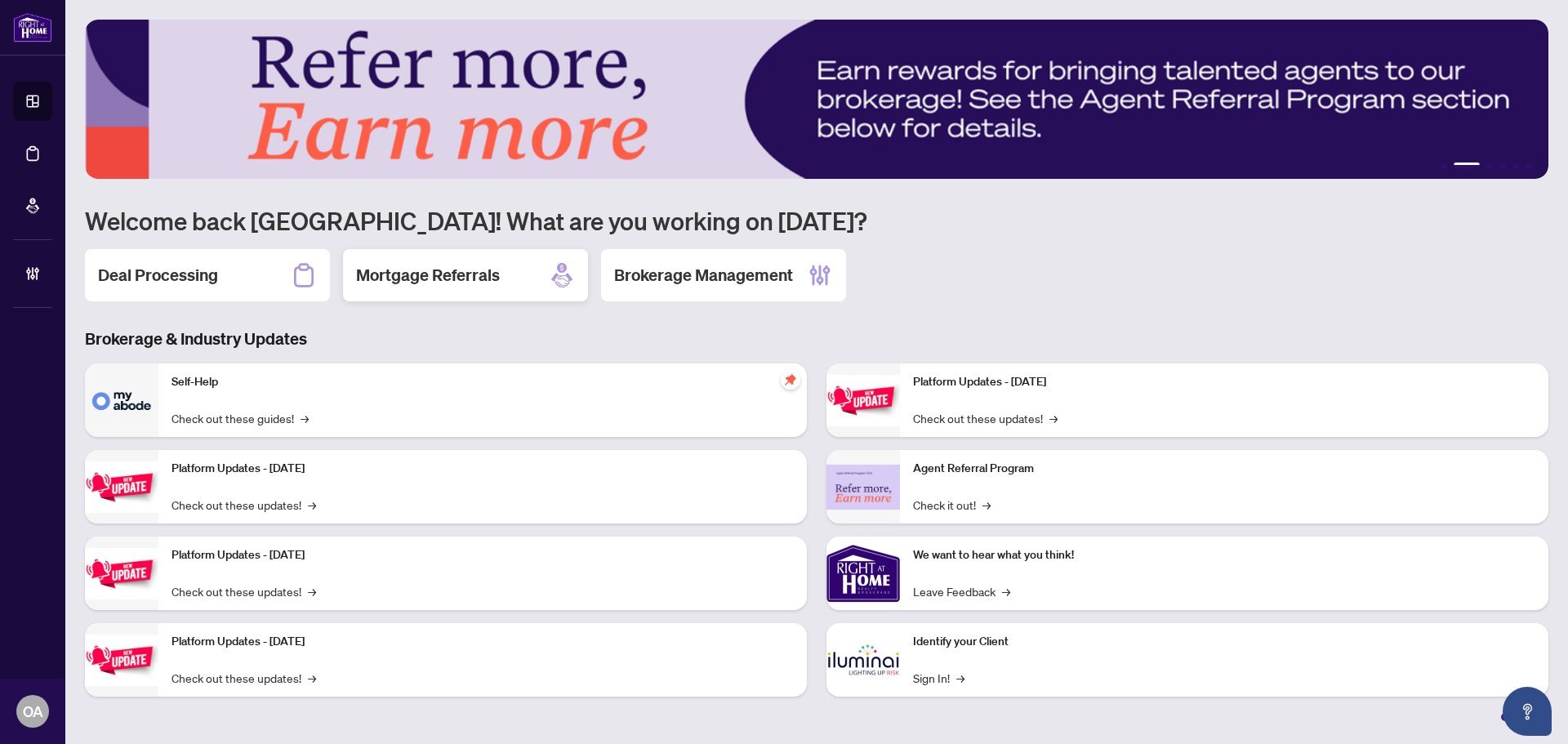
click at [493, 277] on h2 "Mortgage Referrals" at bounding box center [428, 275] width 144 height 23
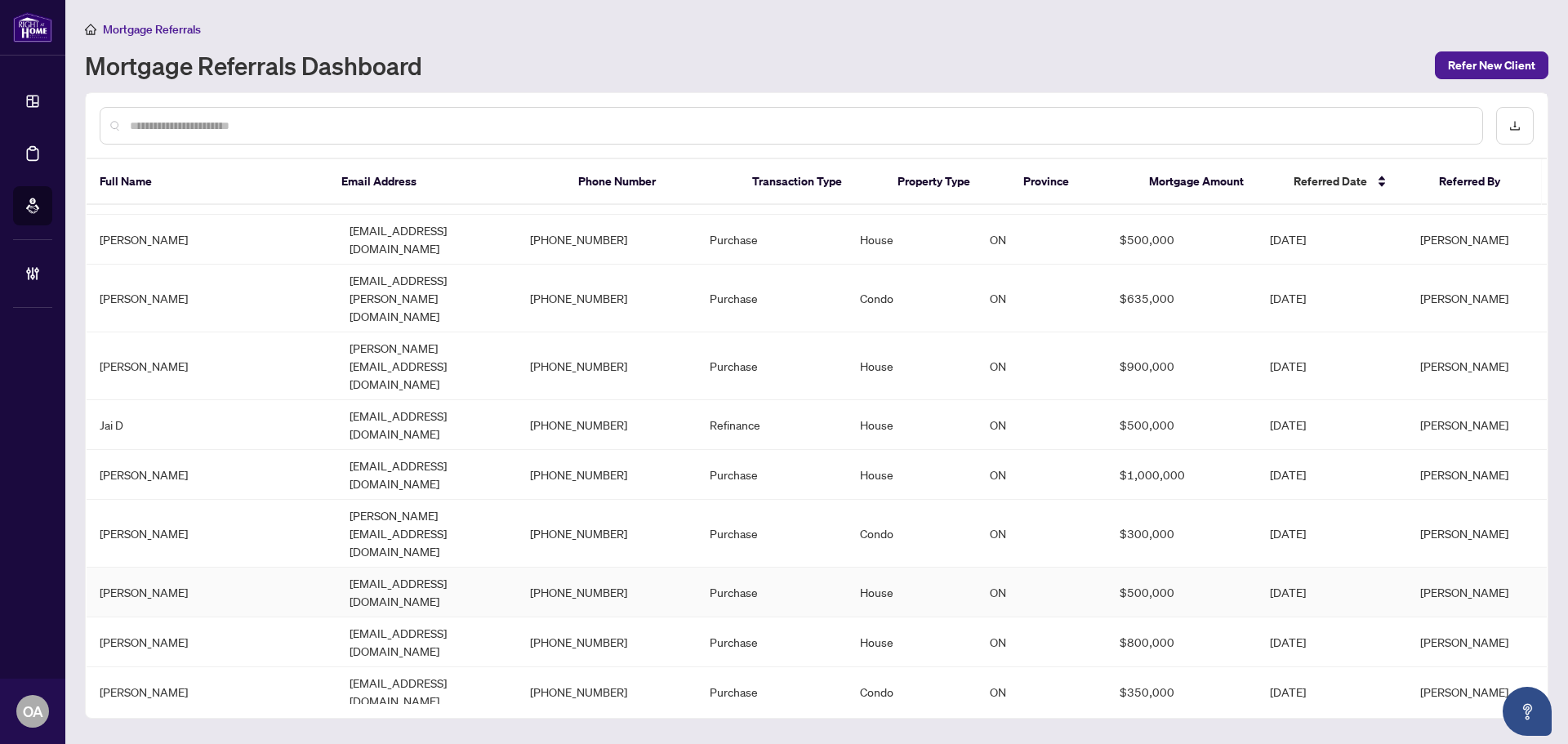
scroll to position [572, 0]
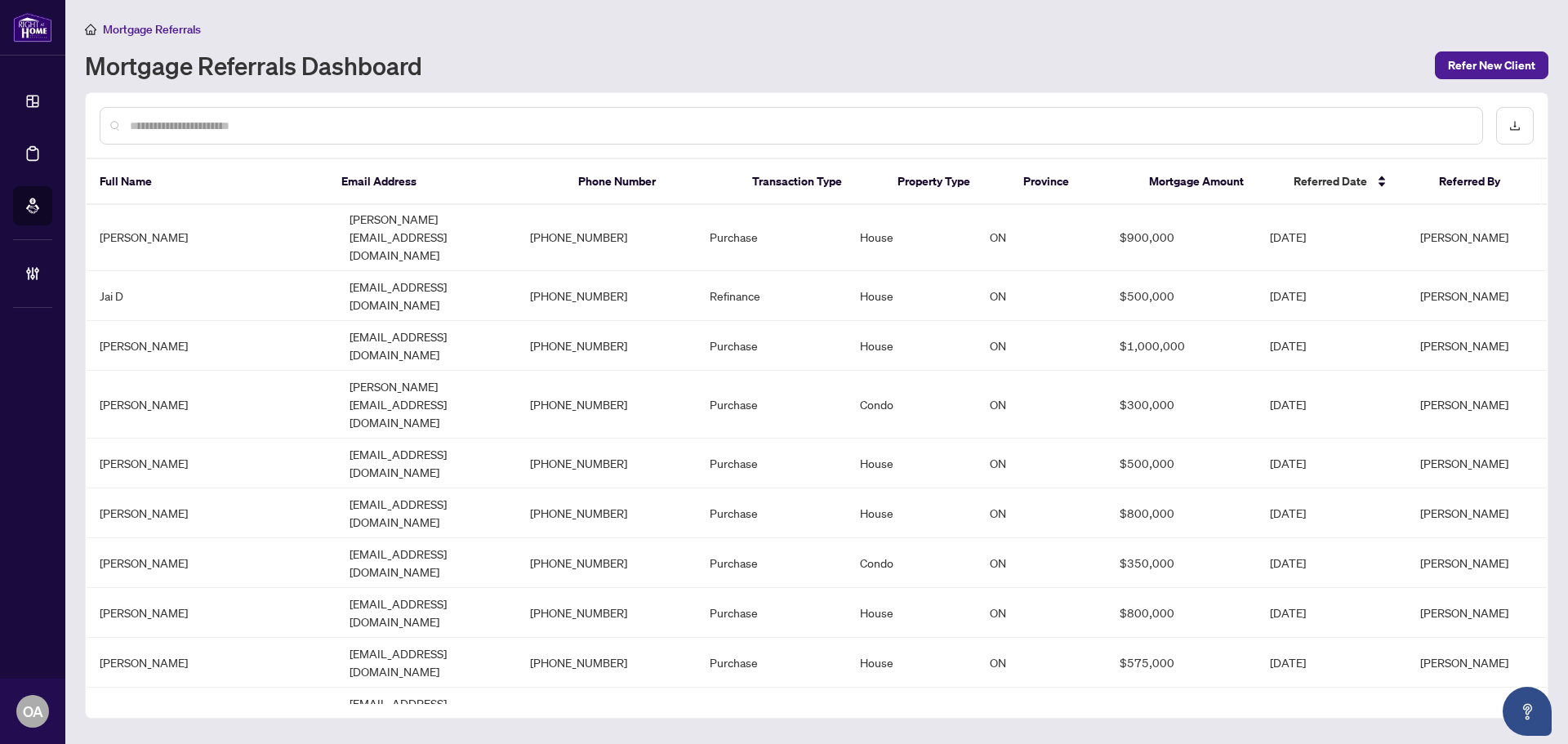
click at [232, 120] on input "text" at bounding box center [799, 126] width 1339 height 18
type input "*"
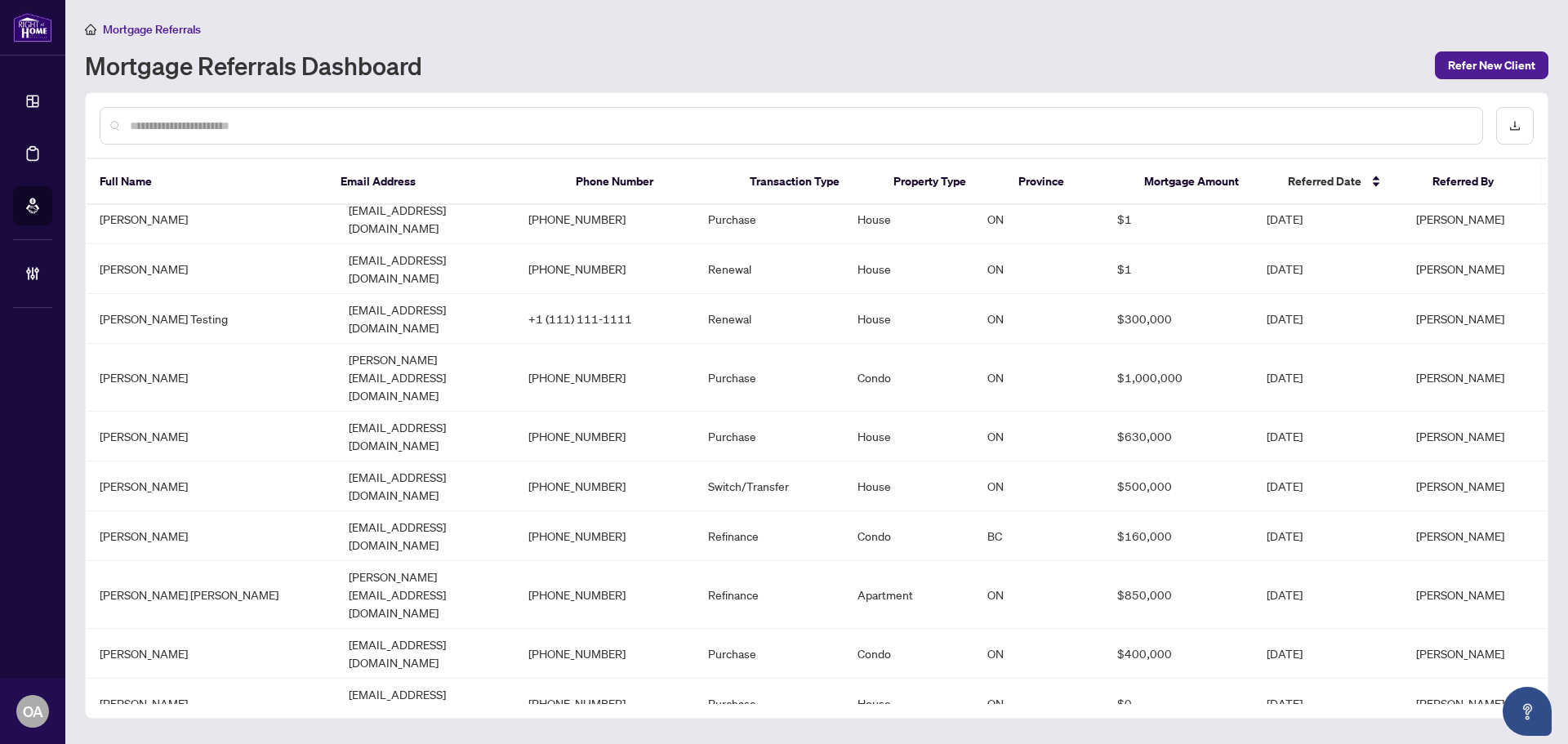
scroll to position [2138, 0]
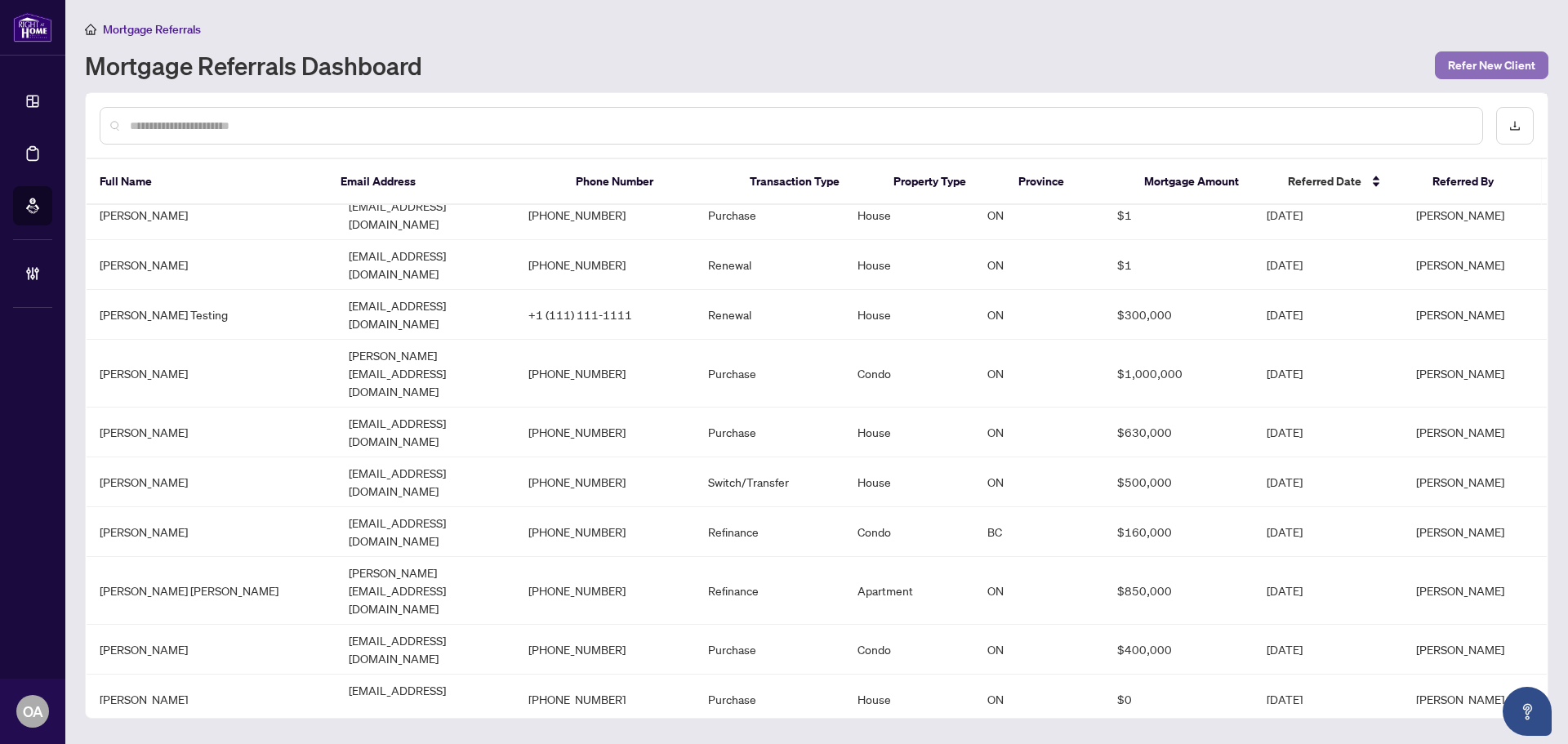
click at [1496, 72] on span "Refer New Client" at bounding box center [1491, 65] width 87 height 26
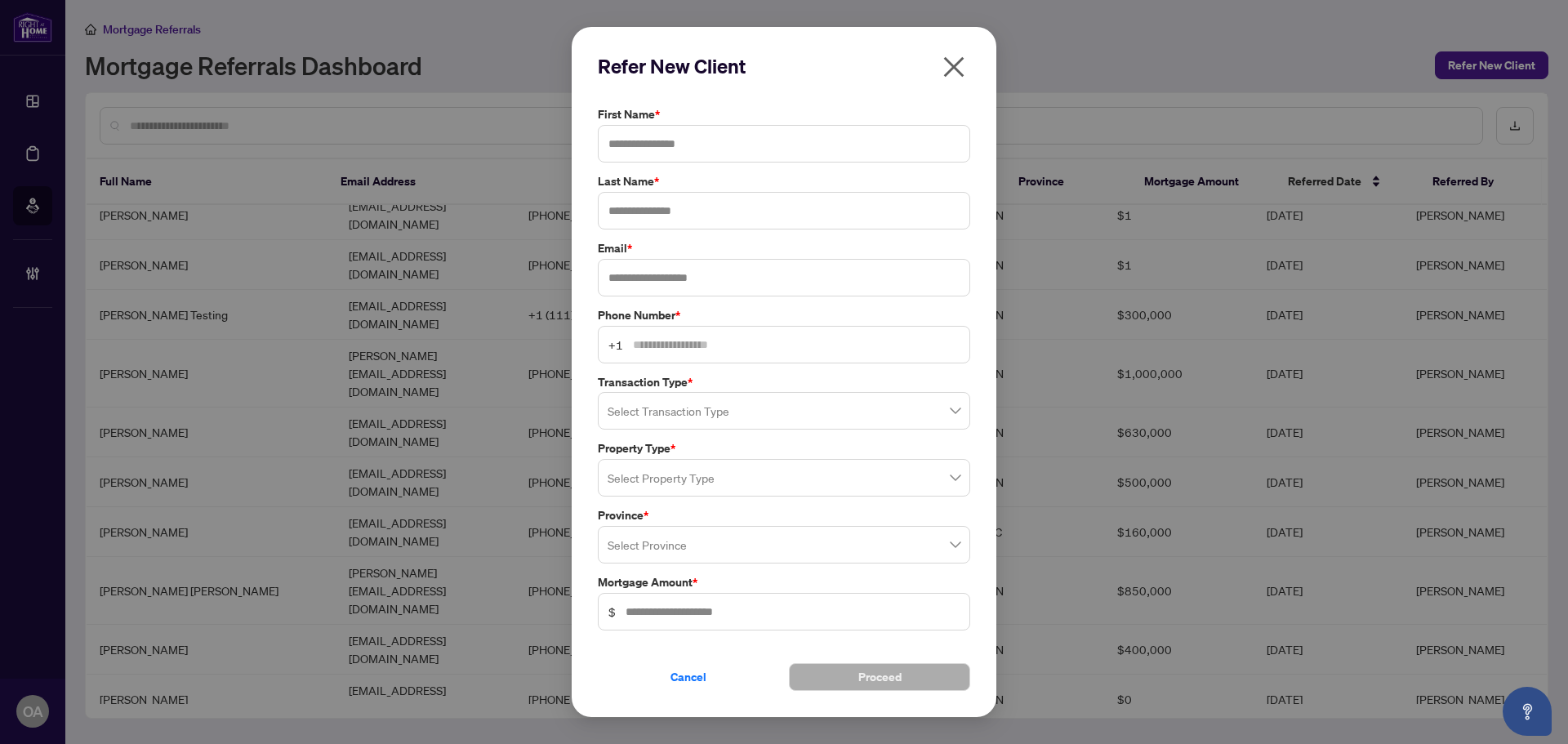
click at [958, 66] on icon "close" at bounding box center [953, 67] width 26 height 26
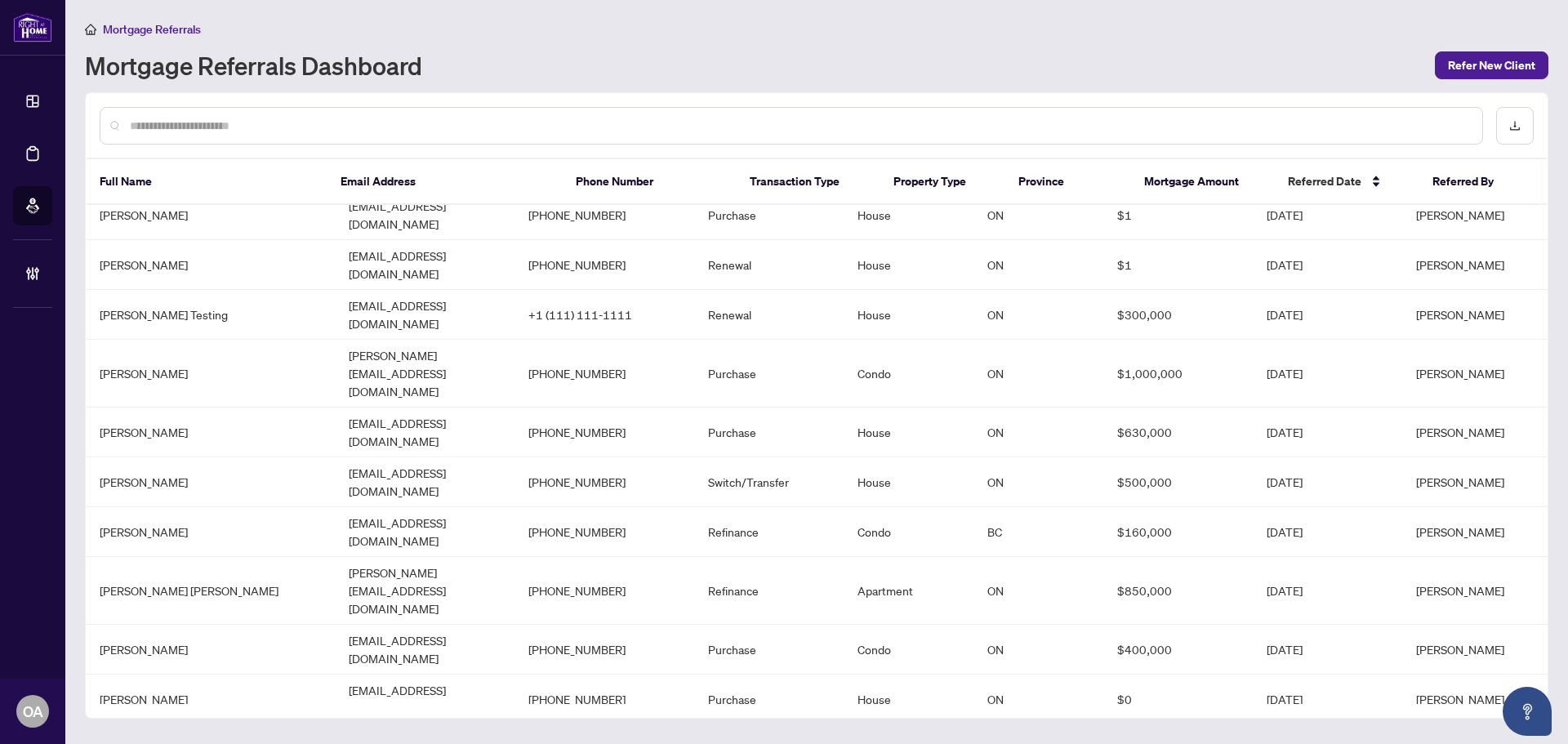
click at [135, 69] on h1 "Mortgage Referrals Dashboard" at bounding box center [253, 65] width 337 height 26
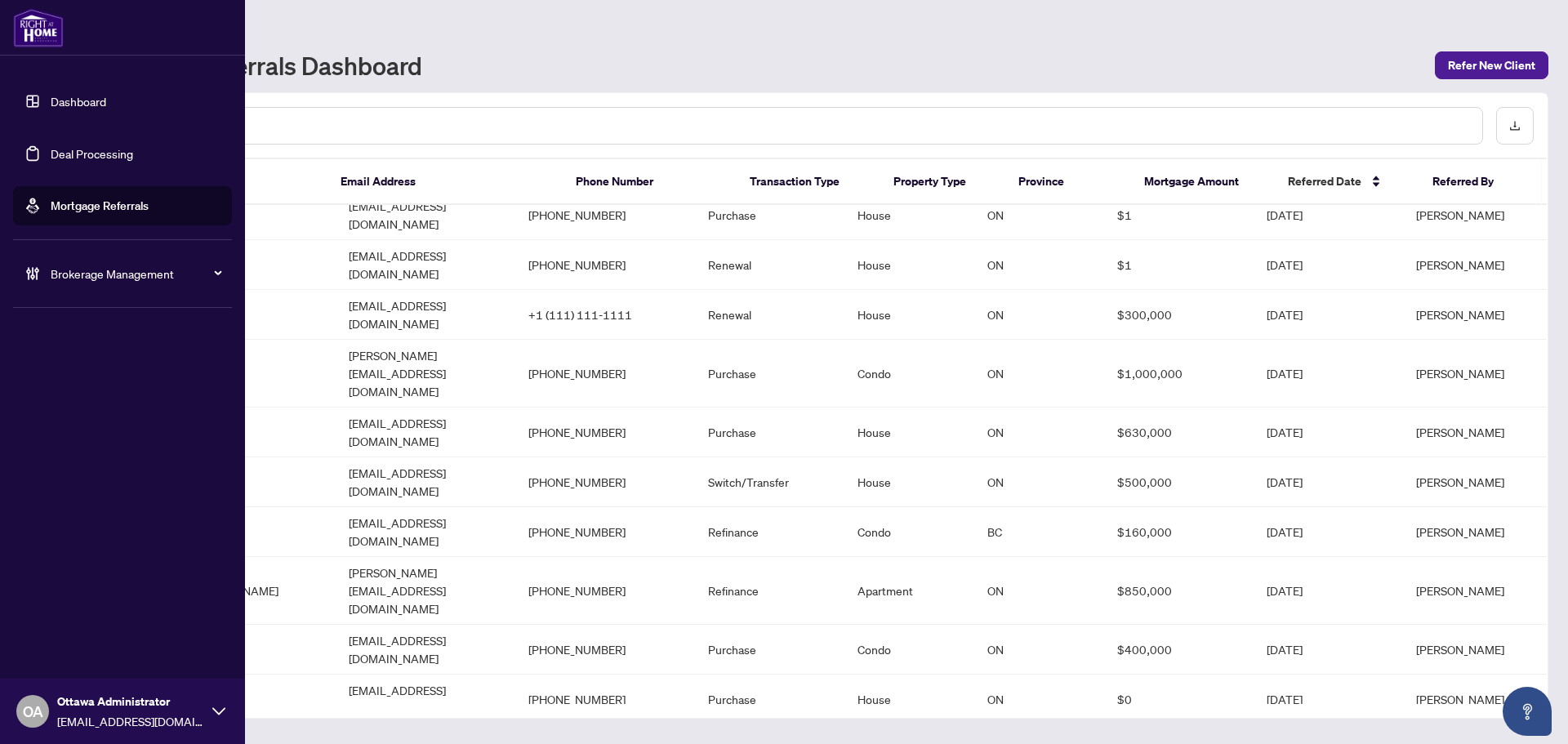
click at [51, 98] on link "Dashboard" at bounding box center [78, 101] width 55 height 15
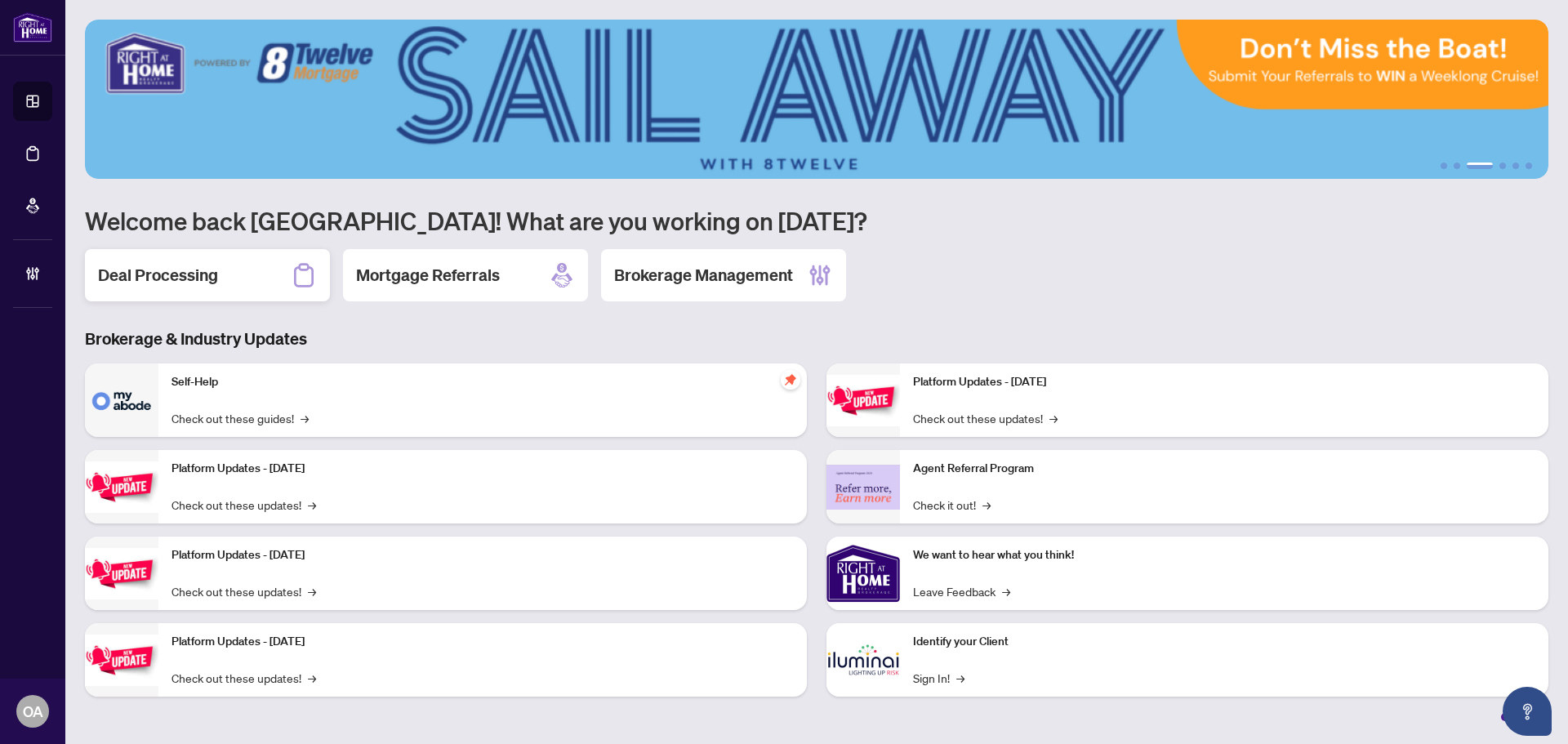
click at [198, 280] on h2 "Deal Processing" at bounding box center [157, 275] width 120 height 23
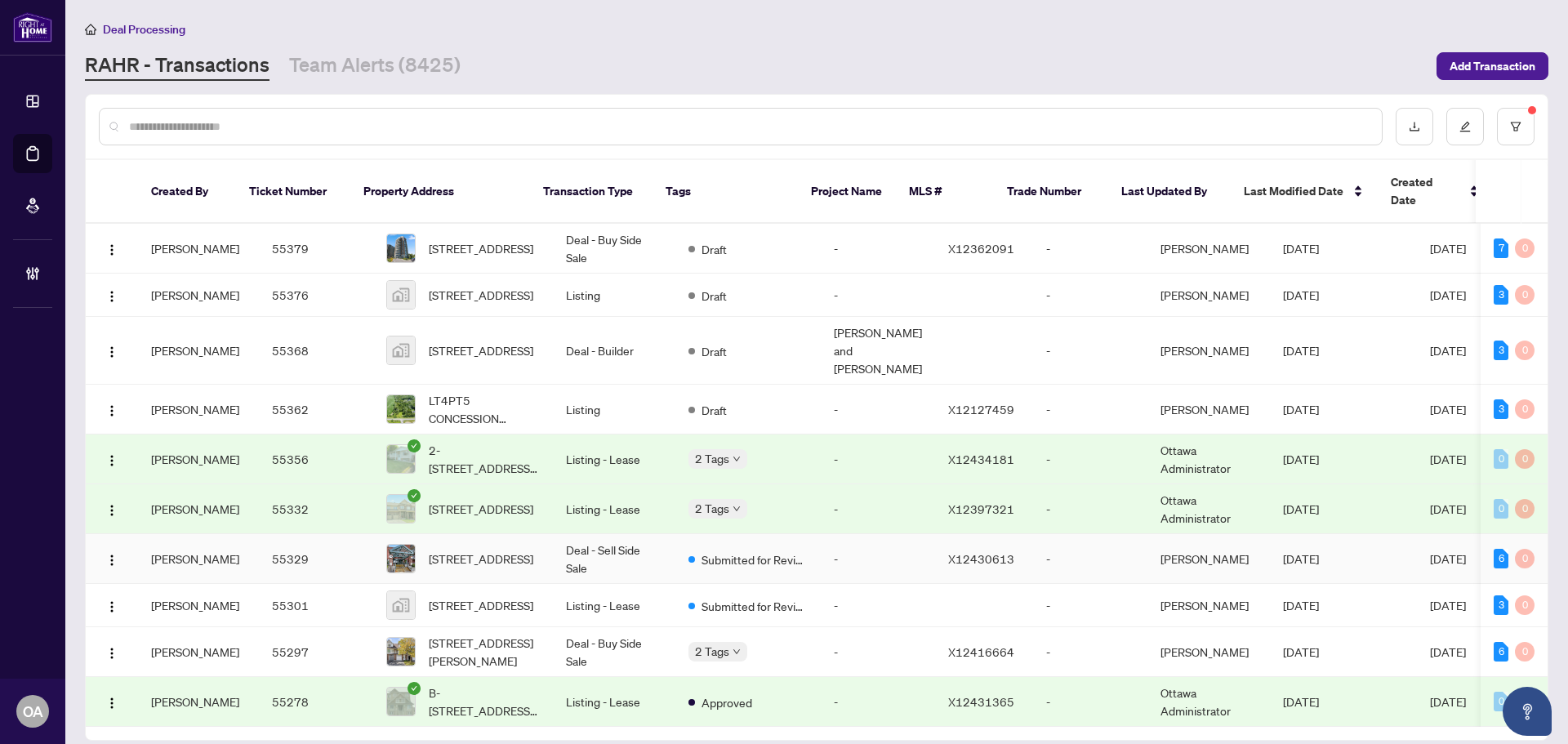
click at [268, 548] on td "55329" at bounding box center [316, 559] width 114 height 50
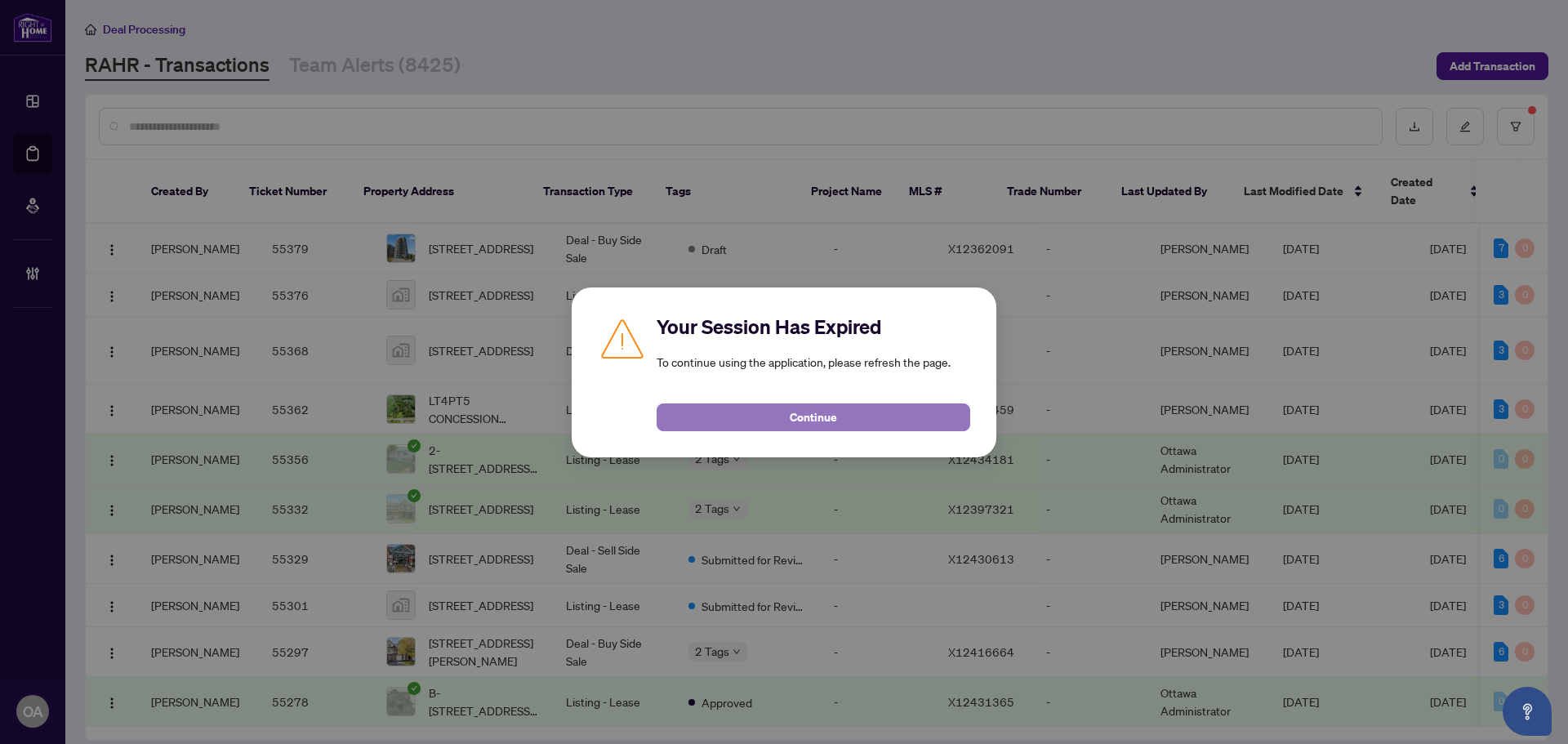
click at [794, 431] on button "Continue" at bounding box center [813, 417] width 314 height 28
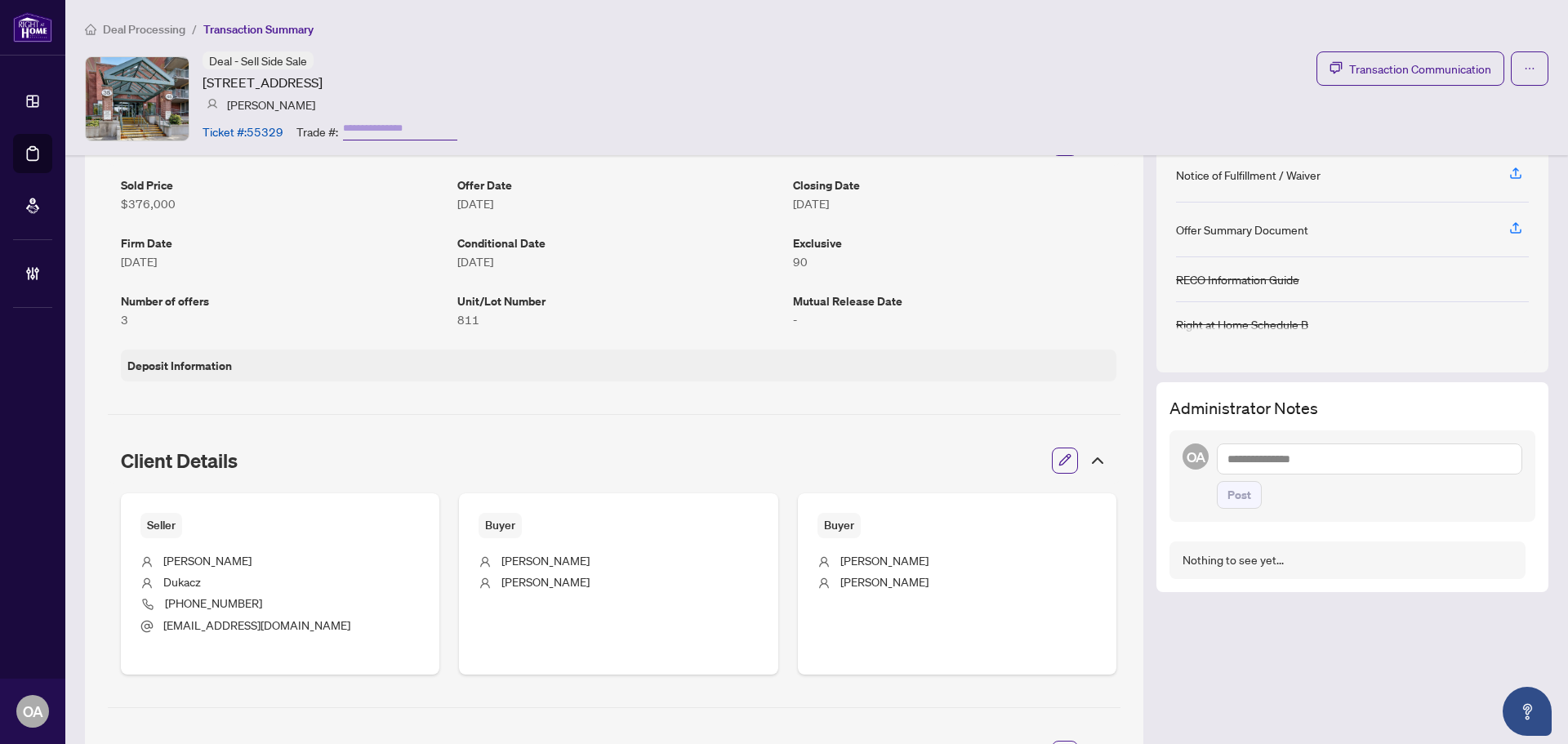
scroll to position [157, 0]
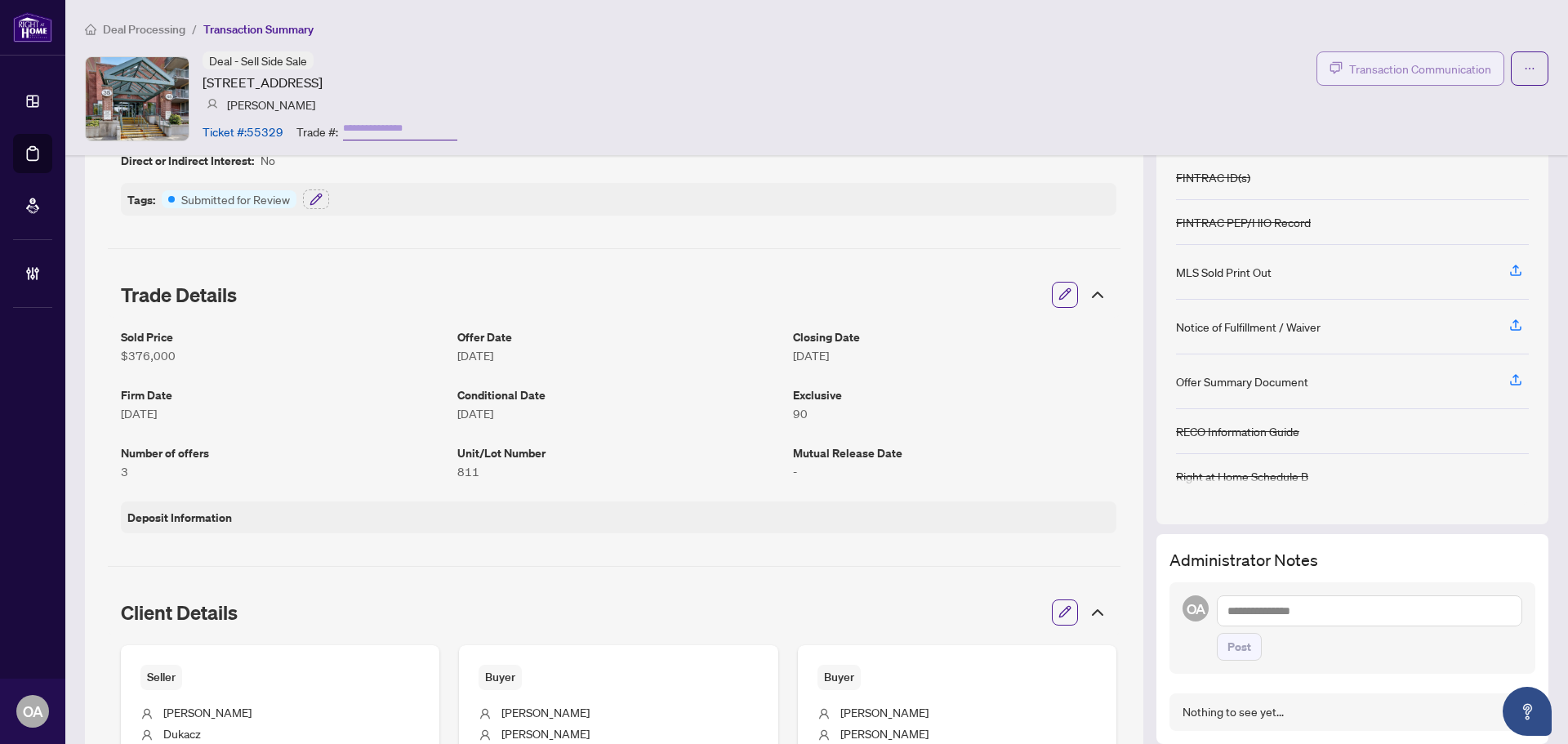
click at [1415, 76] on span "Transaction Communication" at bounding box center [1420, 69] width 142 height 18
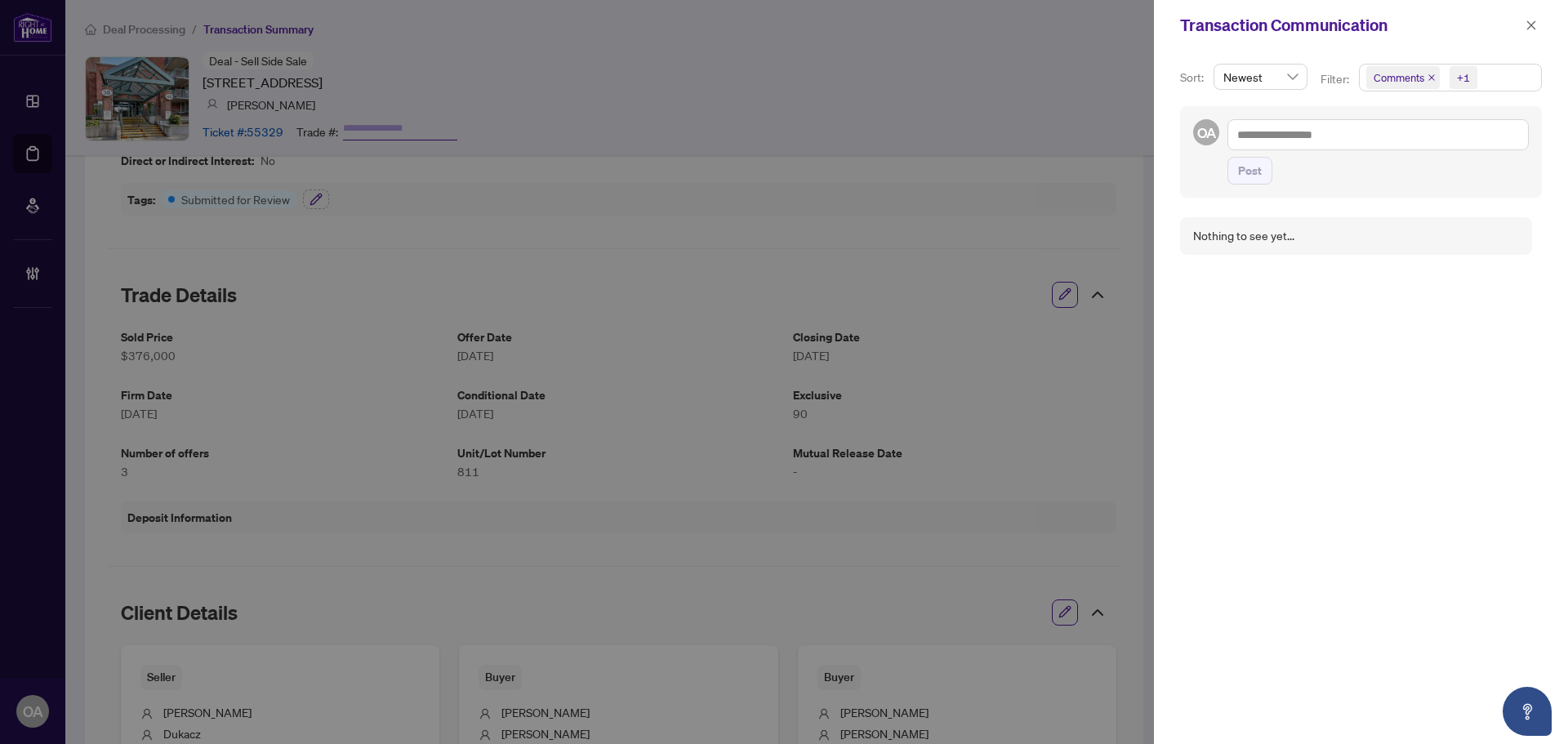
drag, startPoint x: 1429, startPoint y: 76, endPoint x: 1476, endPoint y: 52, distance: 52.8
click at [1428, 76] on icon "close" at bounding box center [1431, 77] width 8 height 8
click at [1529, 28] on icon "close" at bounding box center [1531, 25] width 9 height 9
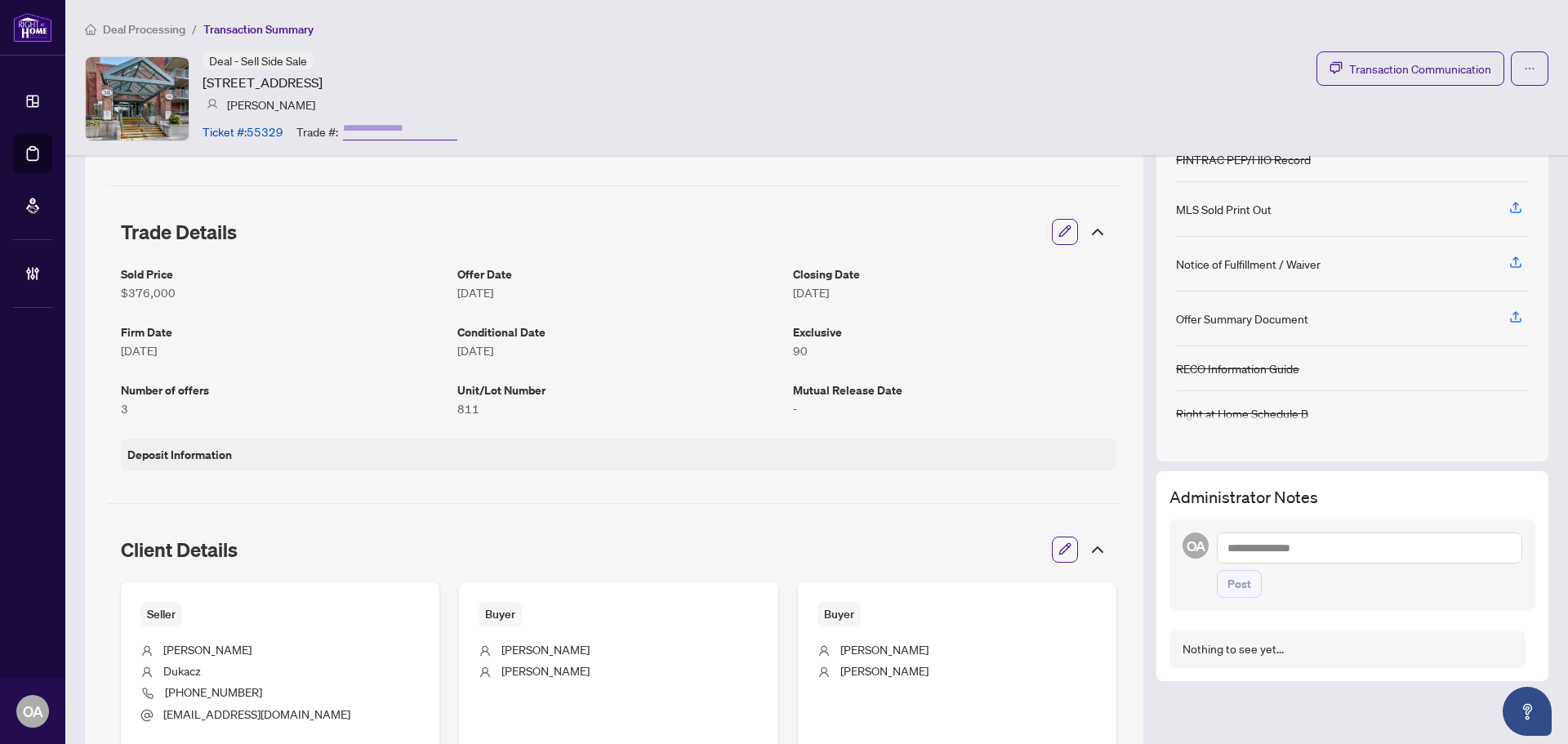
scroll to position [76, 0]
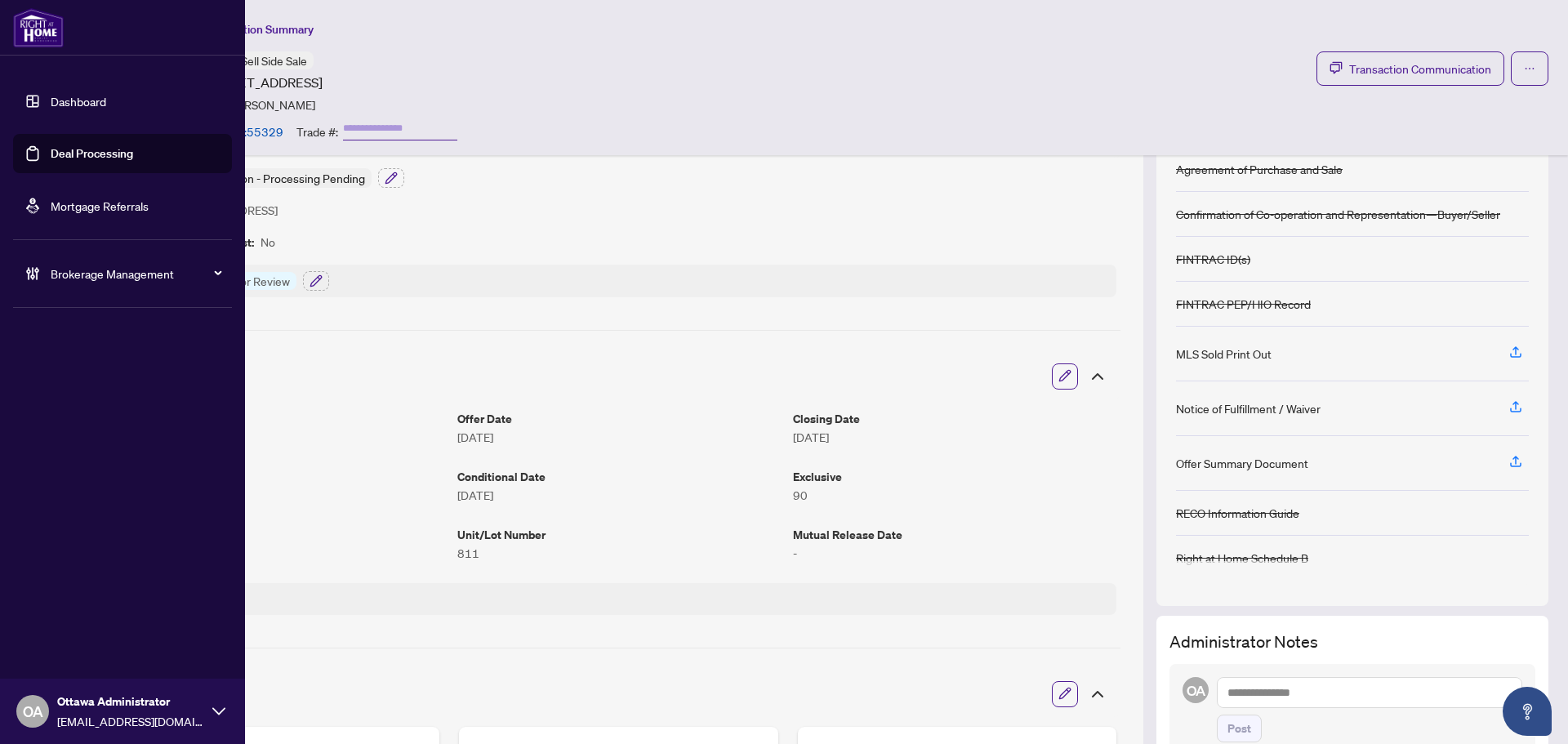
click at [51, 146] on link "Deal Processing" at bounding box center [92, 154] width 83 height 15
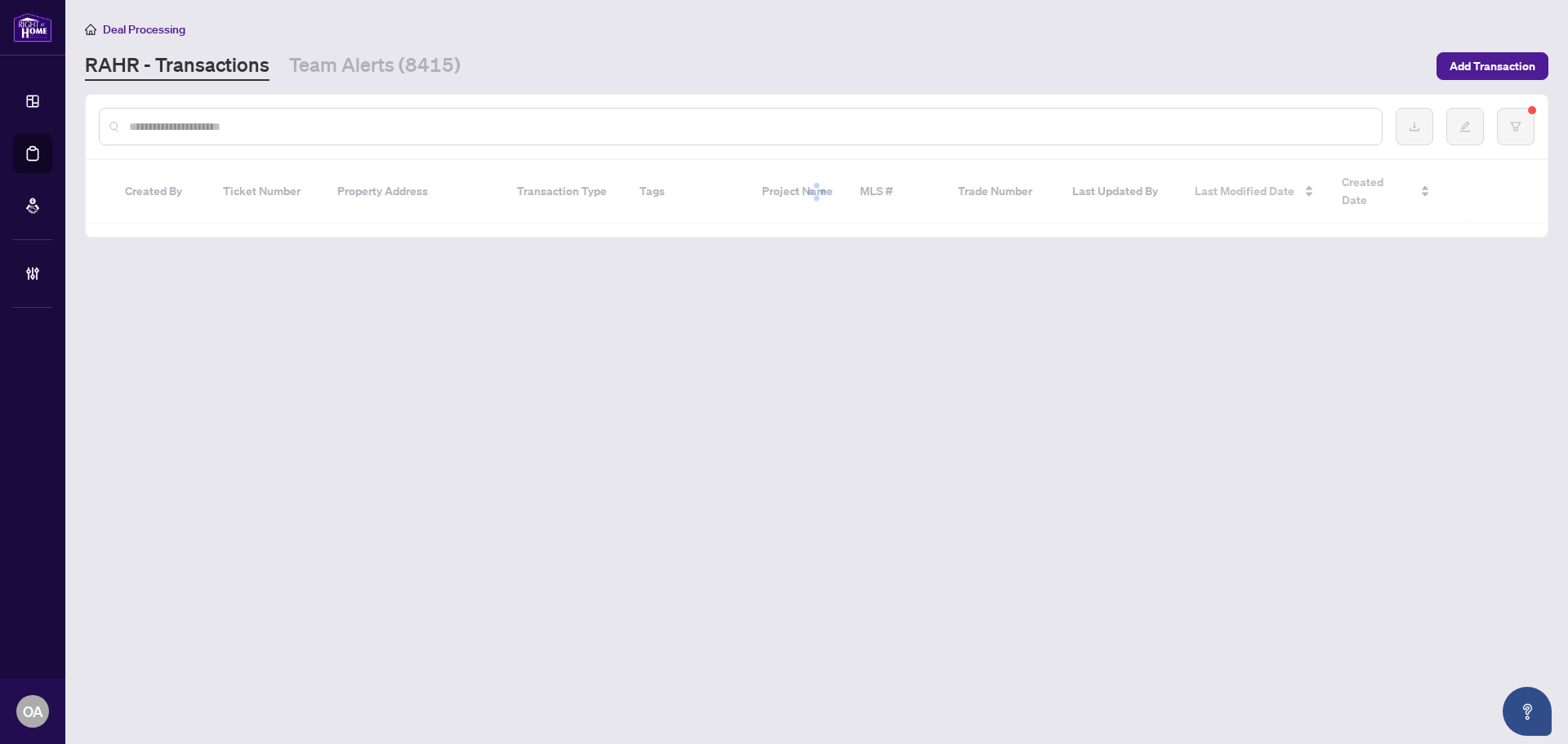
click at [1498, 42] on div "Deal Processing [PERSON_NAME] - Transactions Team Alerts (8415) Add Transaction" at bounding box center [816, 50] width 1463 height 62
click at [1470, 62] on span "Add Transaction" at bounding box center [1492, 66] width 86 height 26
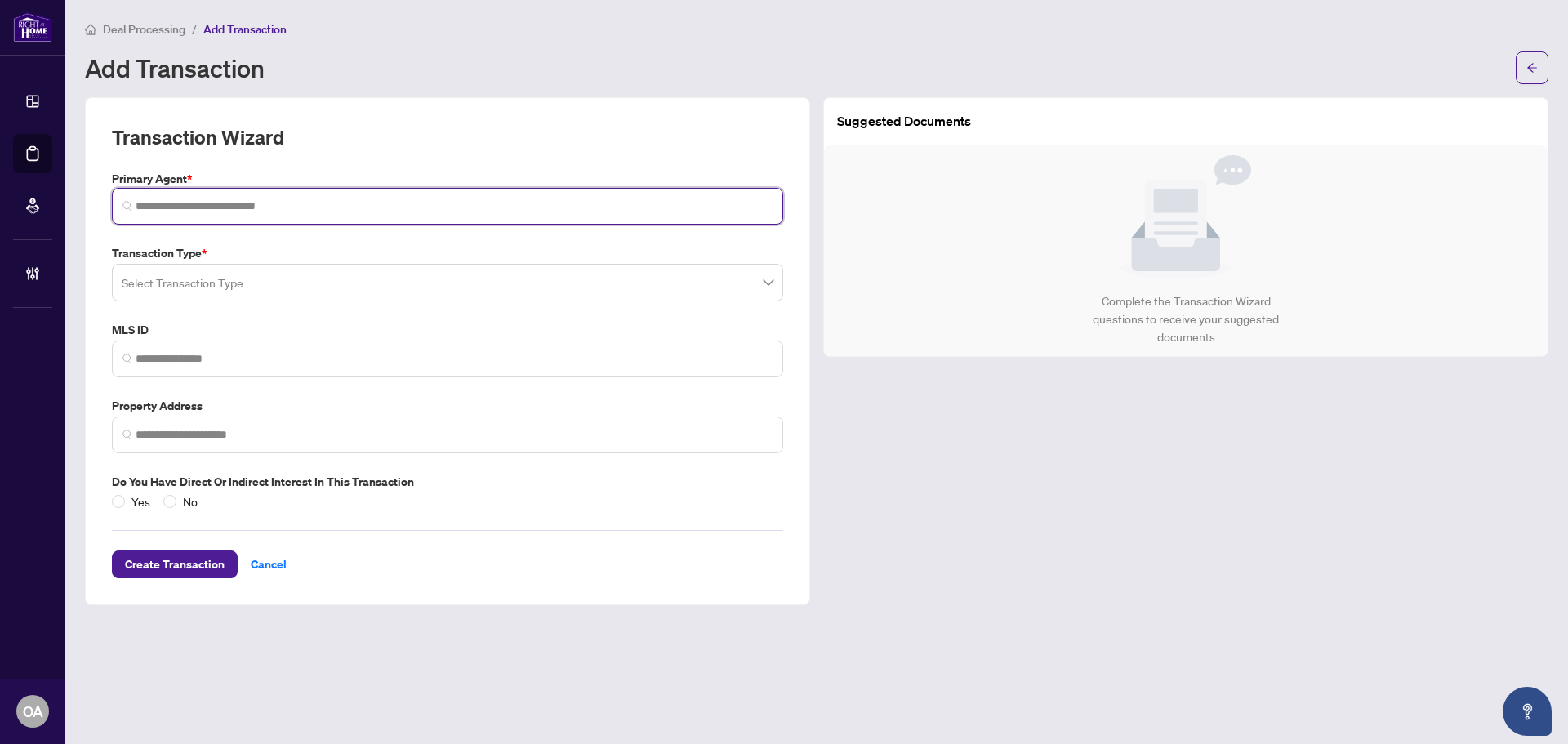
click at [248, 207] on input "search" at bounding box center [454, 206] width 637 height 17
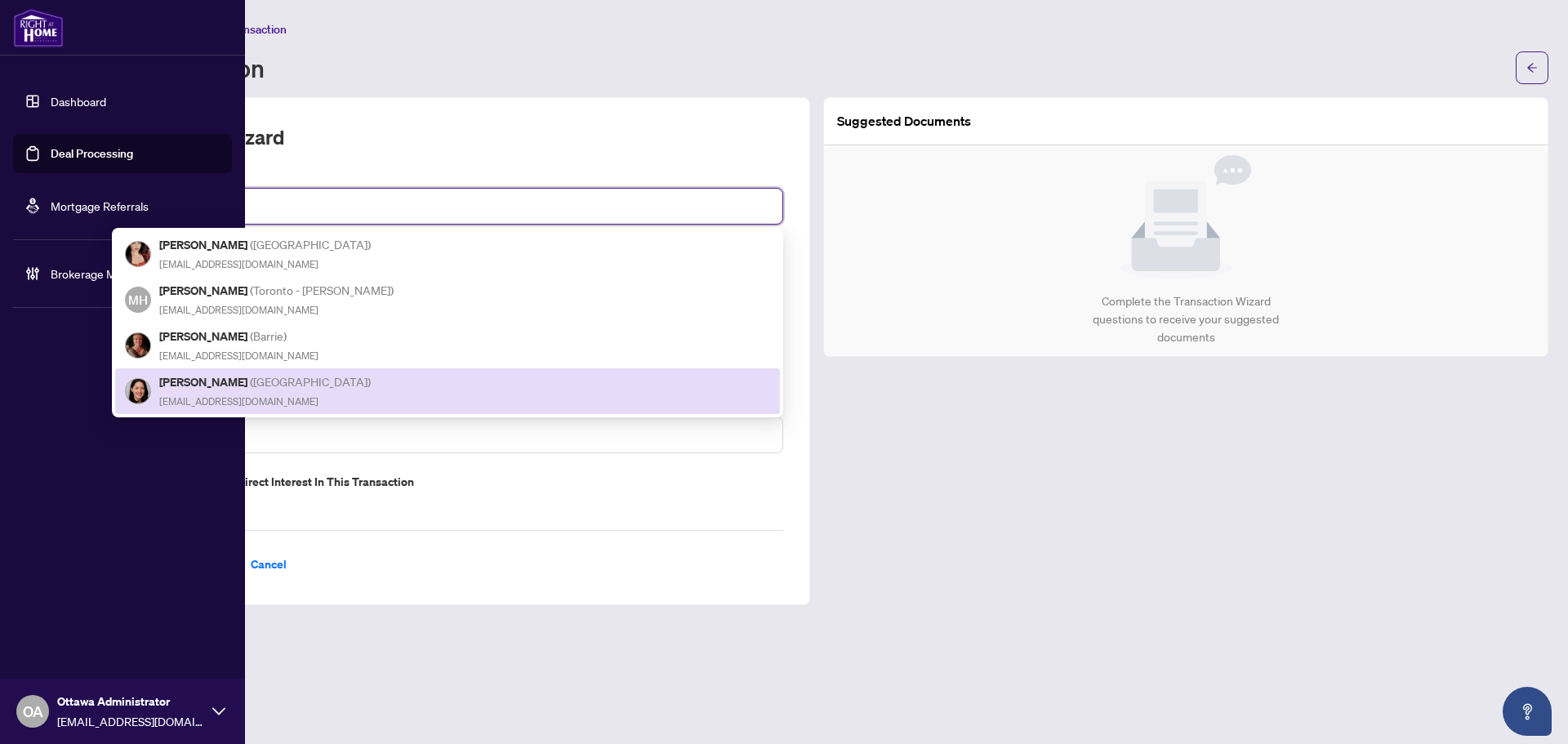
type input "*******"
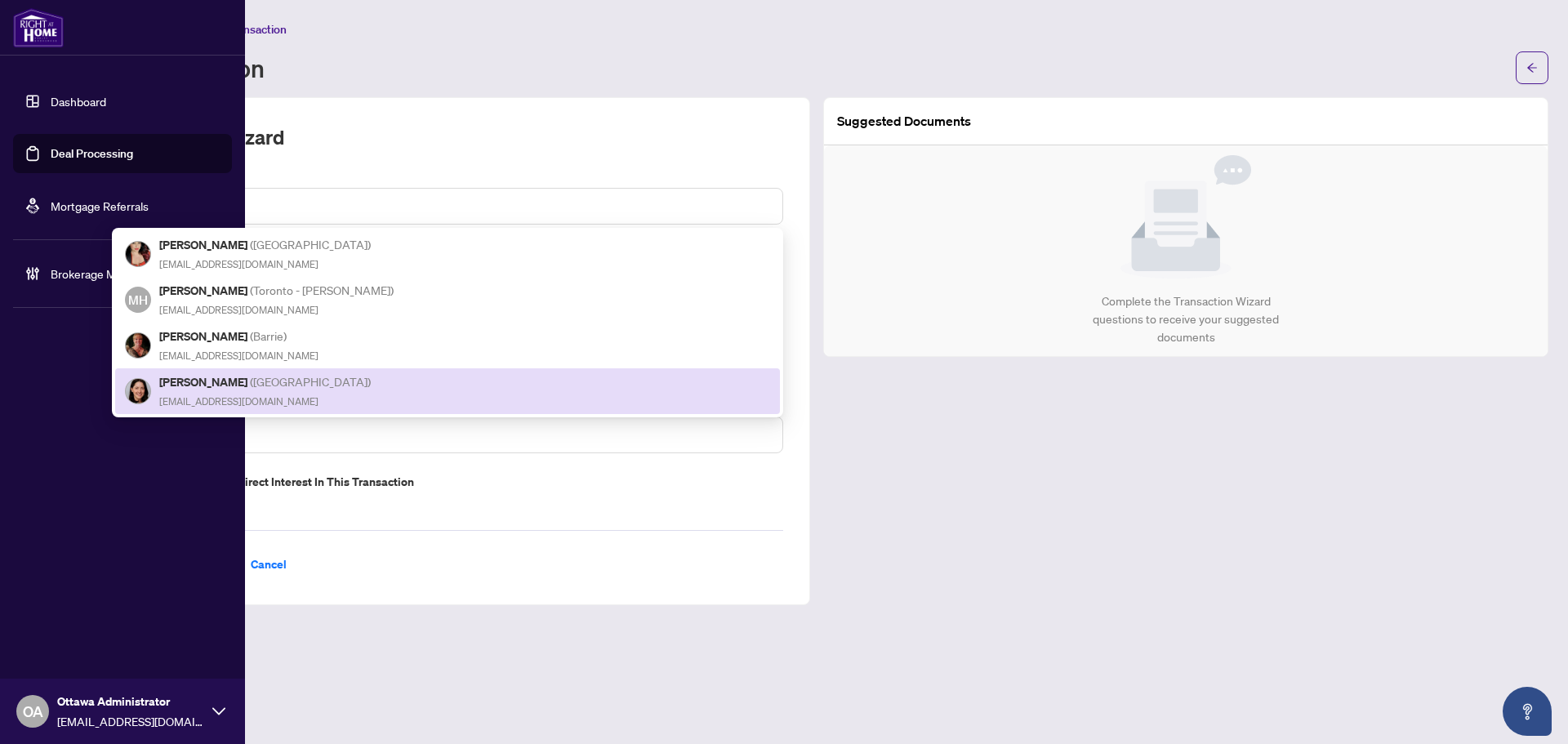
click at [57, 707] on div "OA Ottawa Administrator ottawa@rightathomerealty.com" at bounding box center [122, 711] width 245 height 65
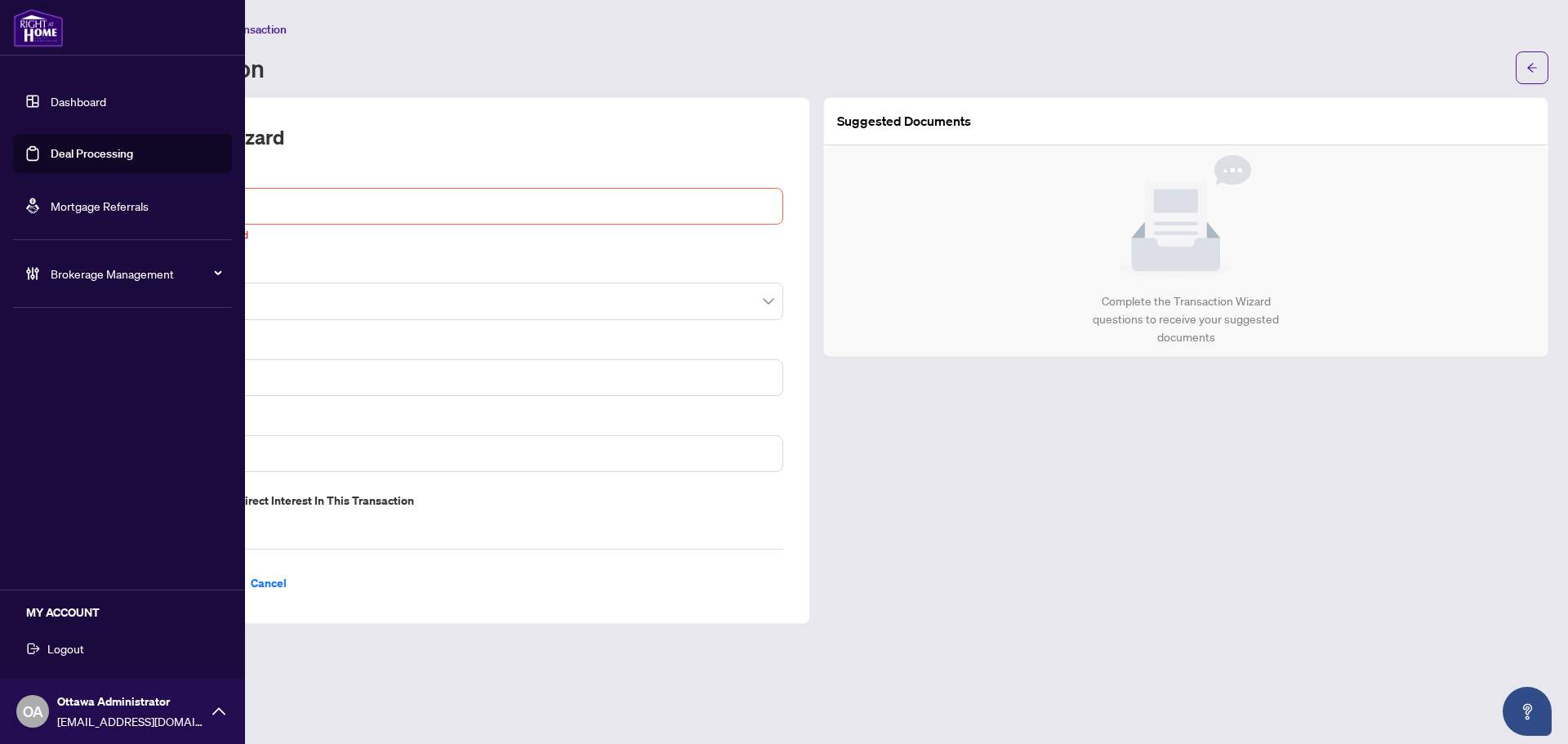
click at [71, 652] on span "Logout" at bounding box center [65, 648] width 37 height 26
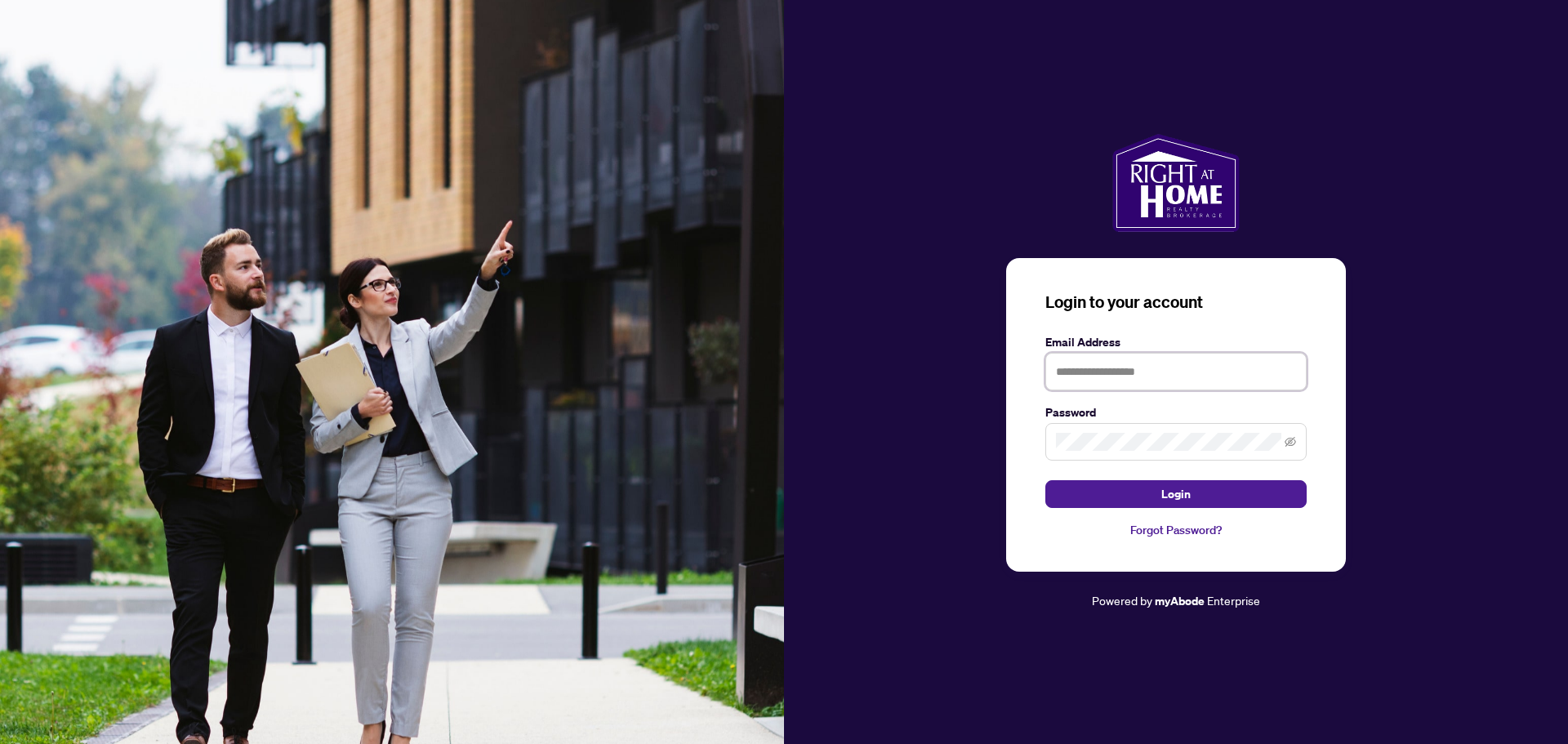
type input "**********"
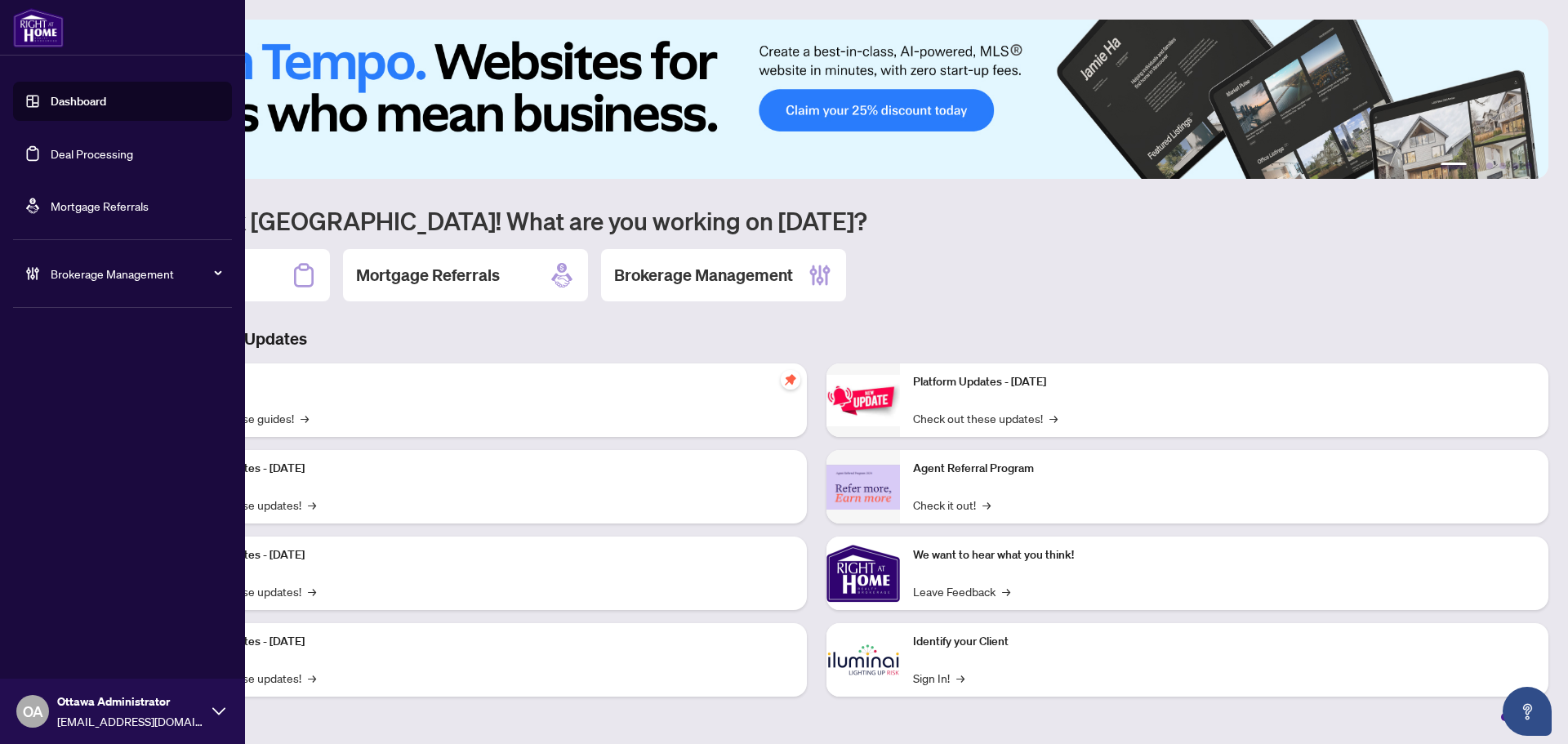
click at [57, 713] on span "[EMAIL_ADDRESS][DOMAIN_NAME]" at bounding box center [131, 722] width 147 height 18
click at [99, 643] on div "MY ACCOUNT Logout" at bounding box center [122, 633] width 245 height 86
click at [76, 648] on span "Logout" at bounding box center [65, 648] width 37 height 26
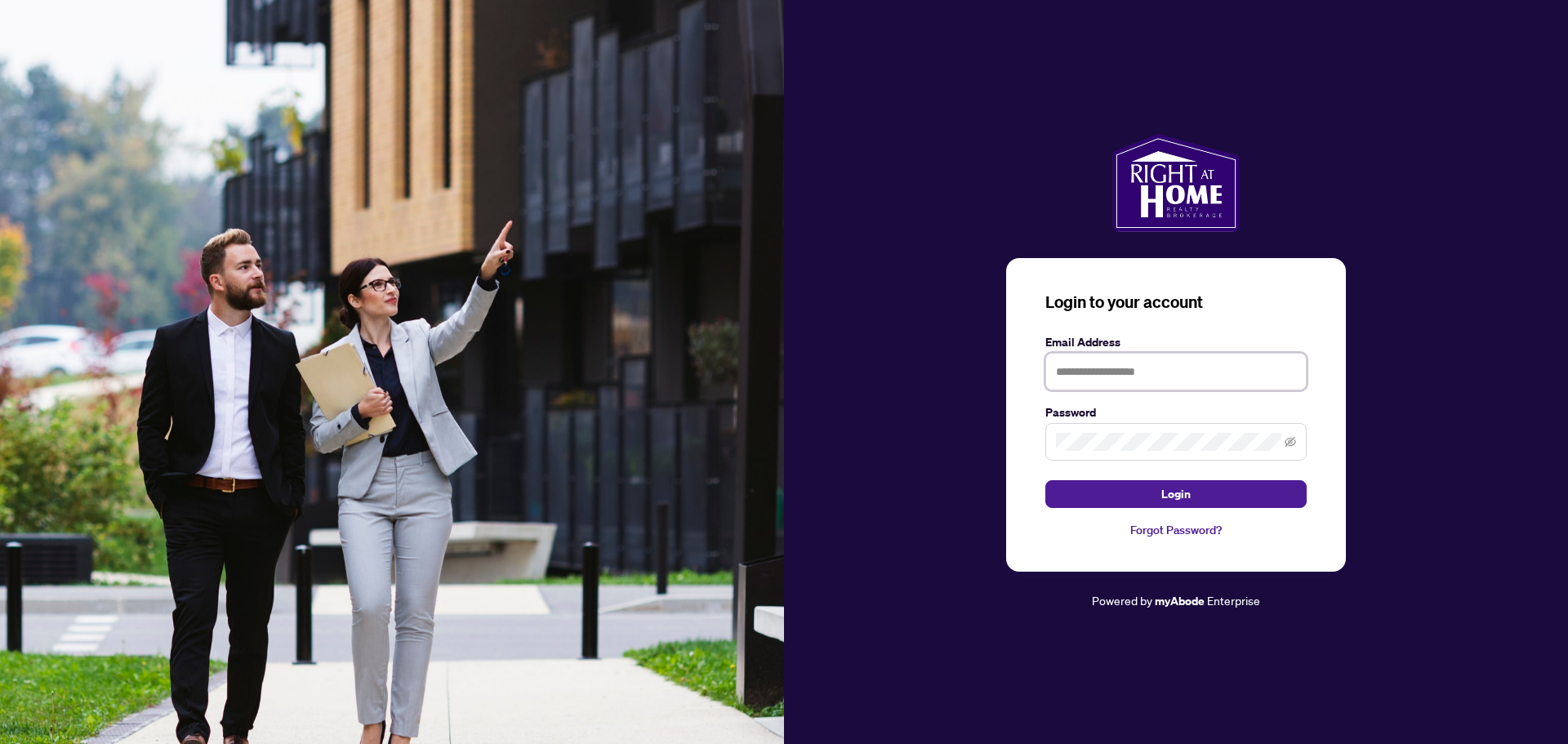
click at [1127, 375] on input "text" at bounding box center [1176, 371] width 261 height 38
type input "**********"
click at [1064, 424] on span at bounding box center [1176, 442] width 261 height 38
click at [1045, 481] on button "Login" at bounding box center [1176, 494] width 261 height 28
